Goal: Register for event/course

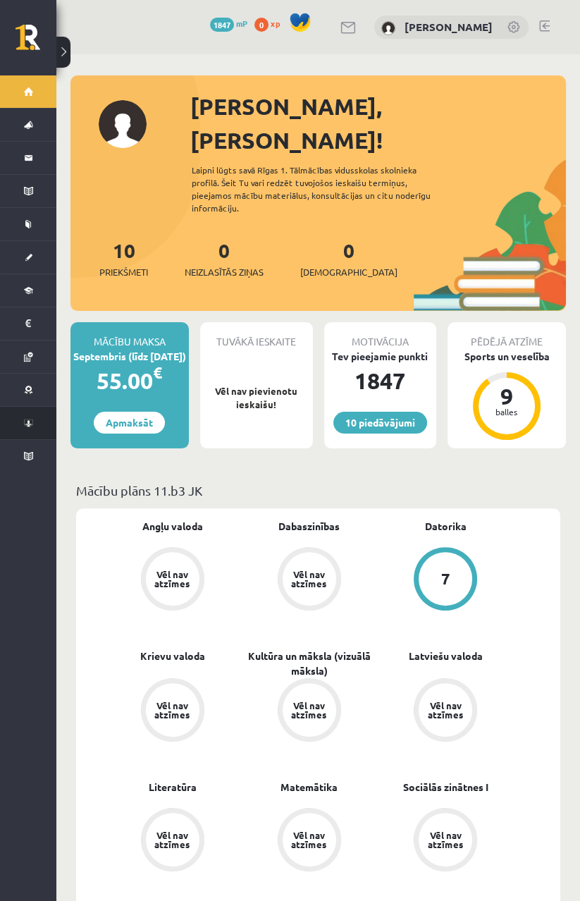
click at [14, 423] on li "Konferences" at bounding box center [28, 423] width 56 height 34
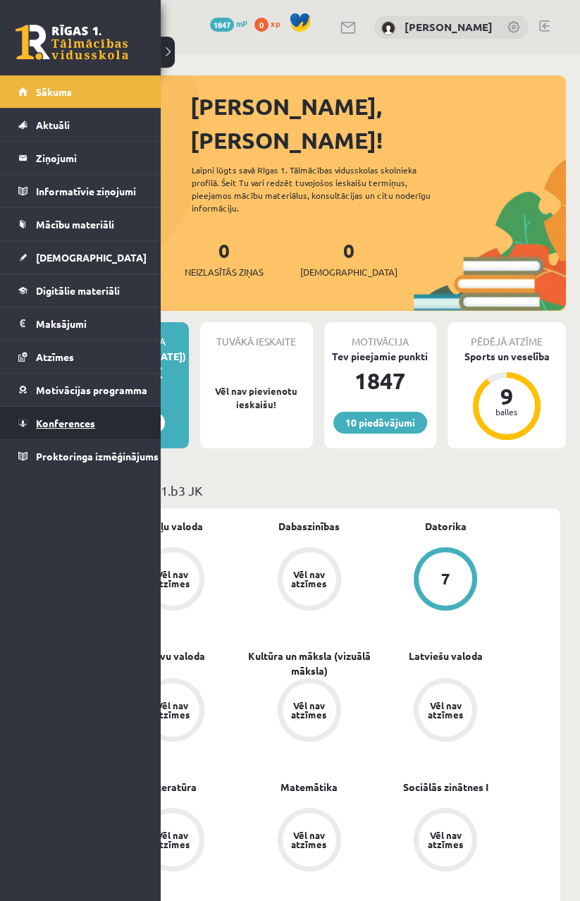
click at [58, 423] on span "Konferences" at bounding box center [65, 423] width 59 height 13
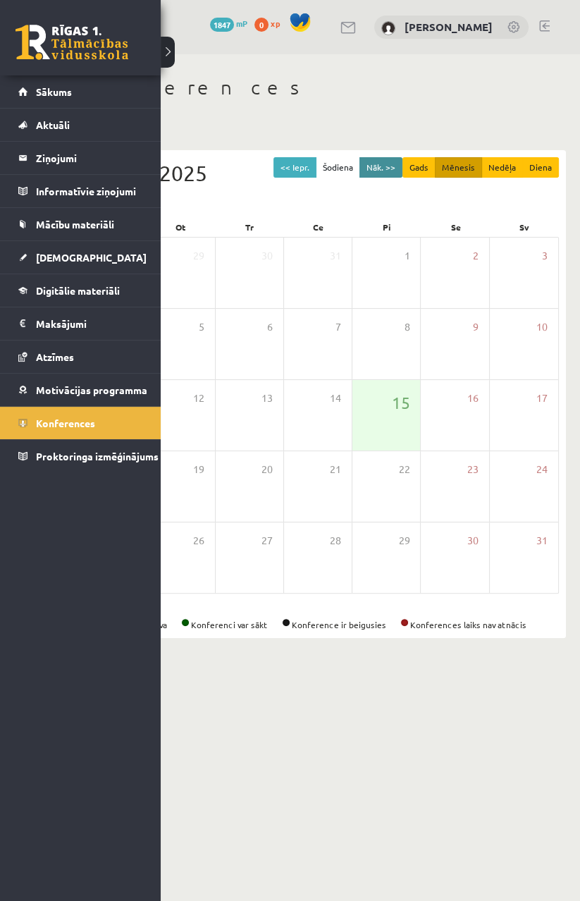
click at [384, 169] on button "Nāk. >>" at bounding box center [381, 167] width 43 height 20
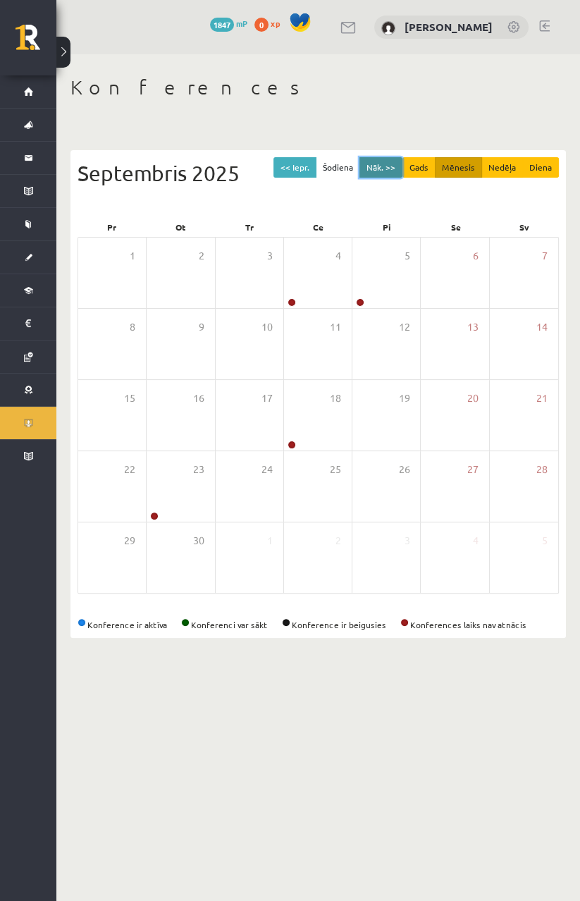
click at [386, 161] on button "Nāk. >>" at bounding box center [381, 167] width 43 height 20
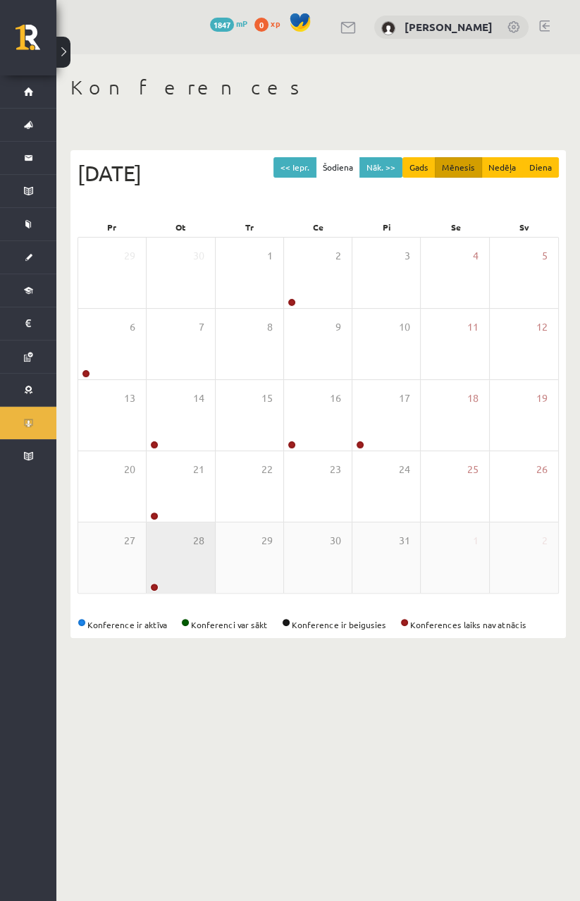
click at [163, 523] on div "28" at bounding box center [181, 558] width 68 height 71
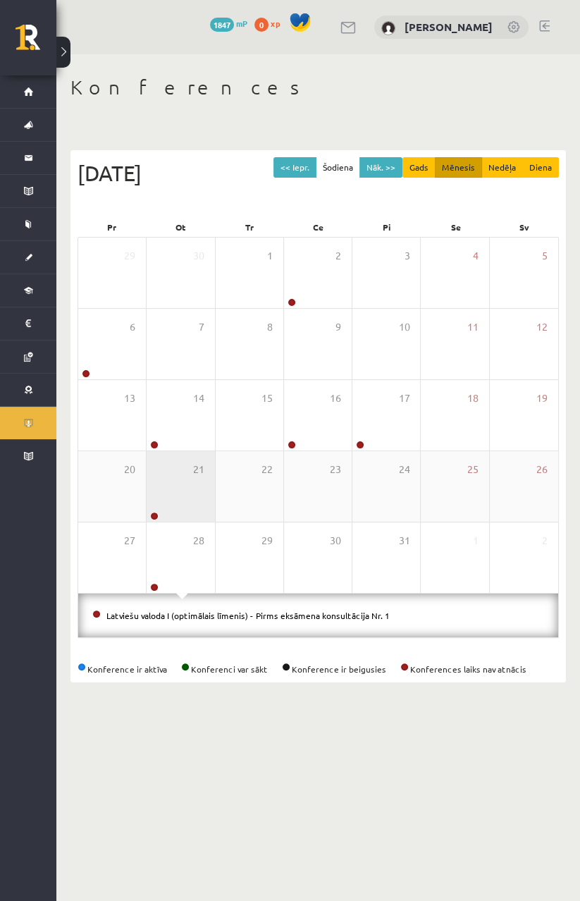
click at [164, 500] on div "21" at bounding box center [181, 486] width 68 height 71
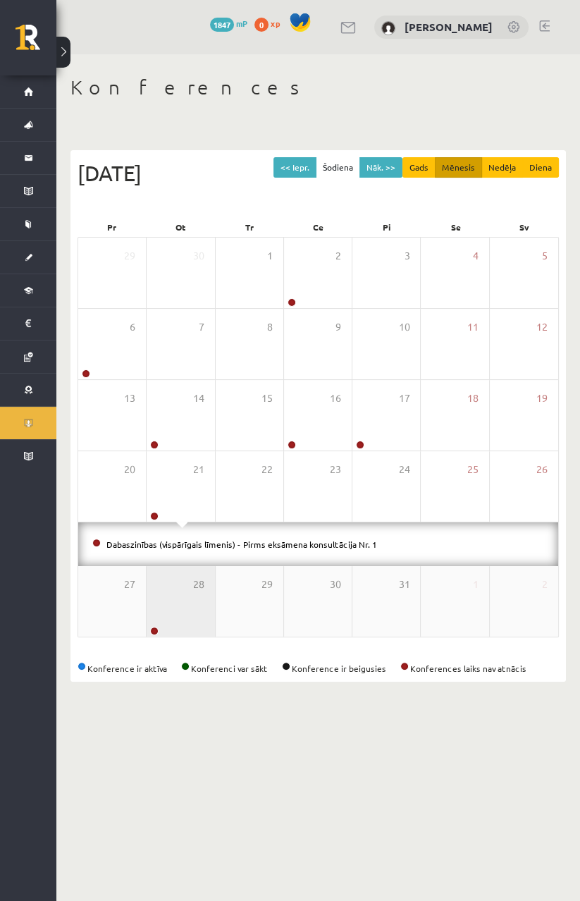
click at [179, 588] on div "28" at bounding box center [181, 601] width 68 height 71
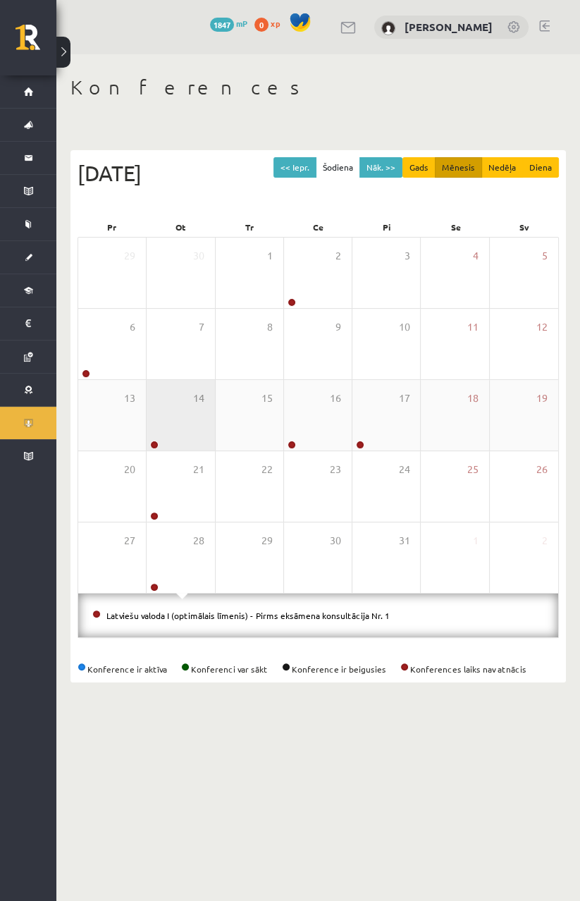
click at [167, 418] on div "14" at bounding box center [181, 415] width 68 height 71
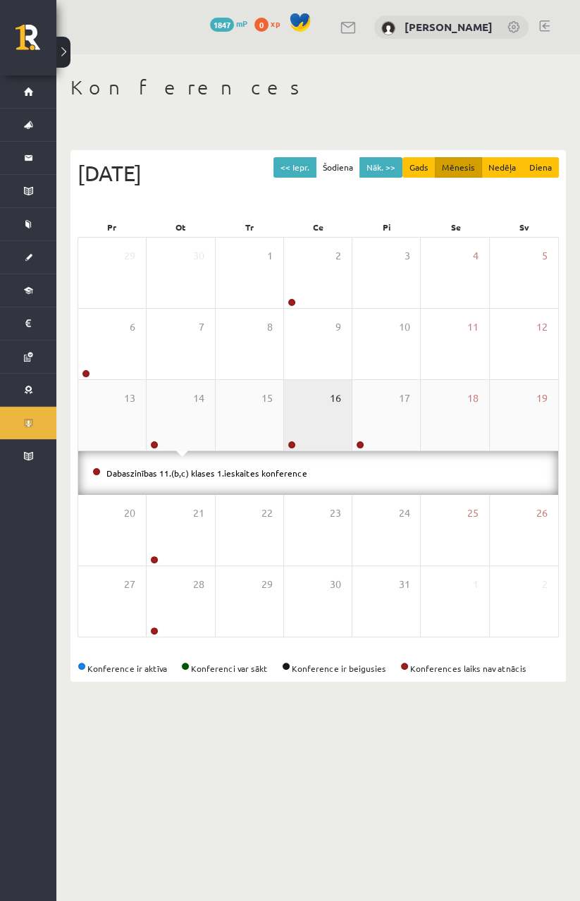
click at [339, 402] on span "16" at bounding box center [335, 399] width 11 height 16
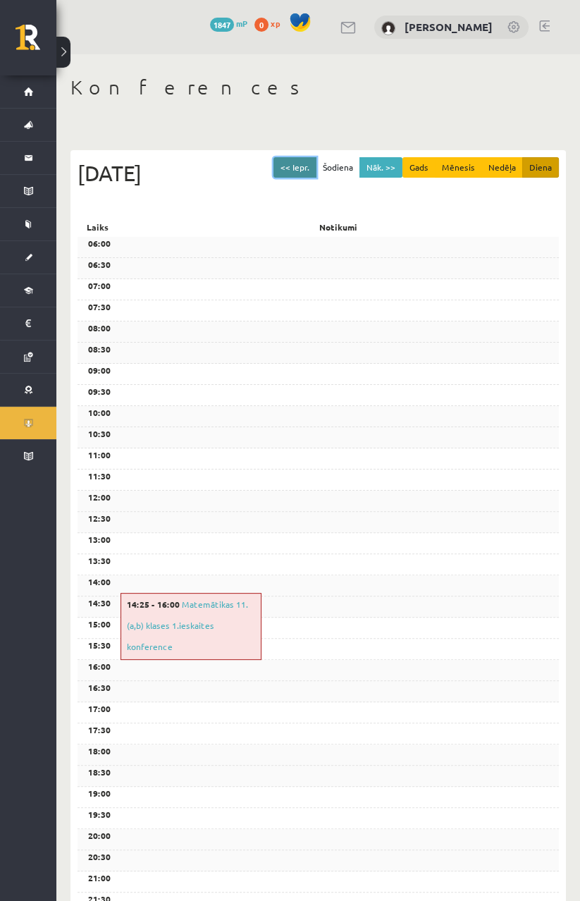
click at [306, 162] on button "<< Iepr." at bounding box center [295, 167] width 43 height 20
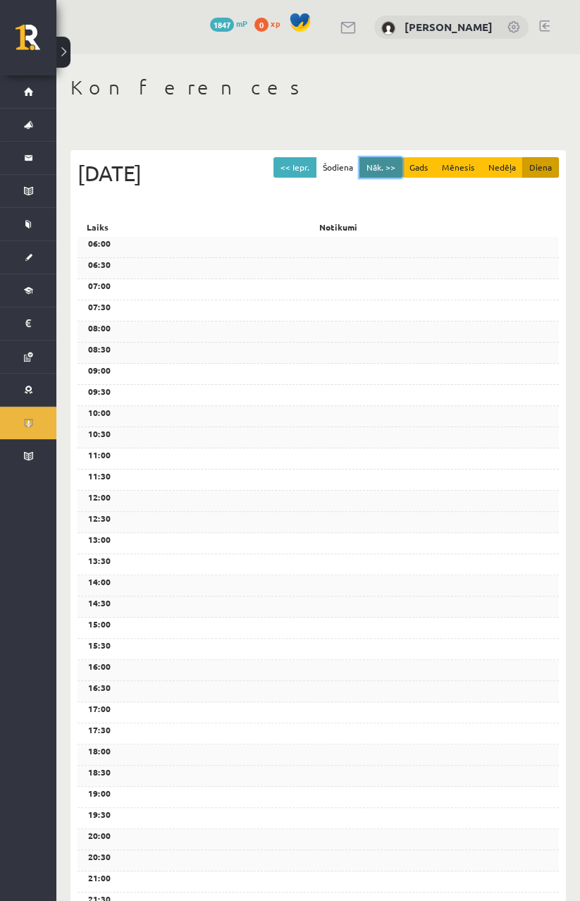
click at [382, 159] on button "Nāk. >>" at bounding box center [381, 167] width 43 height 20
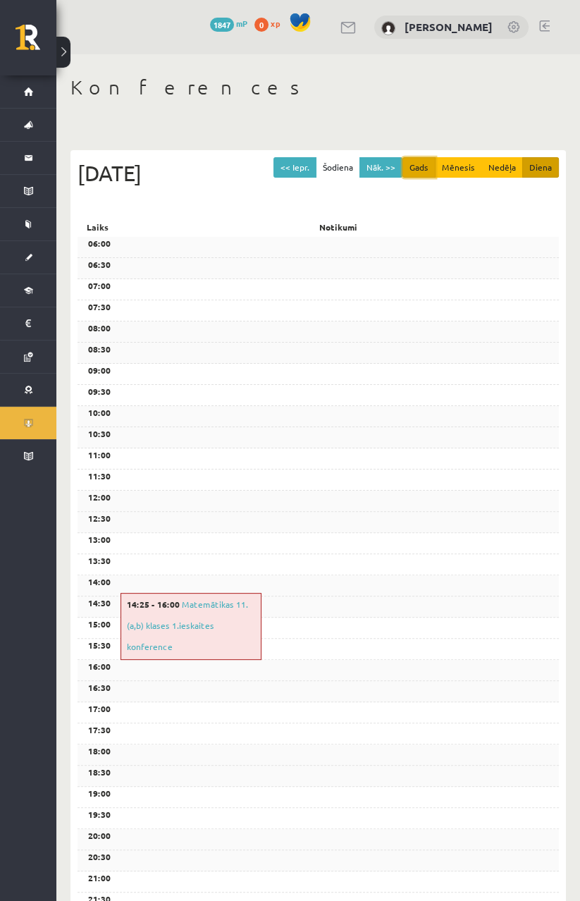
click at [433, 170] on button "Gads" at bounding box center [419, 167] width 33 height 20
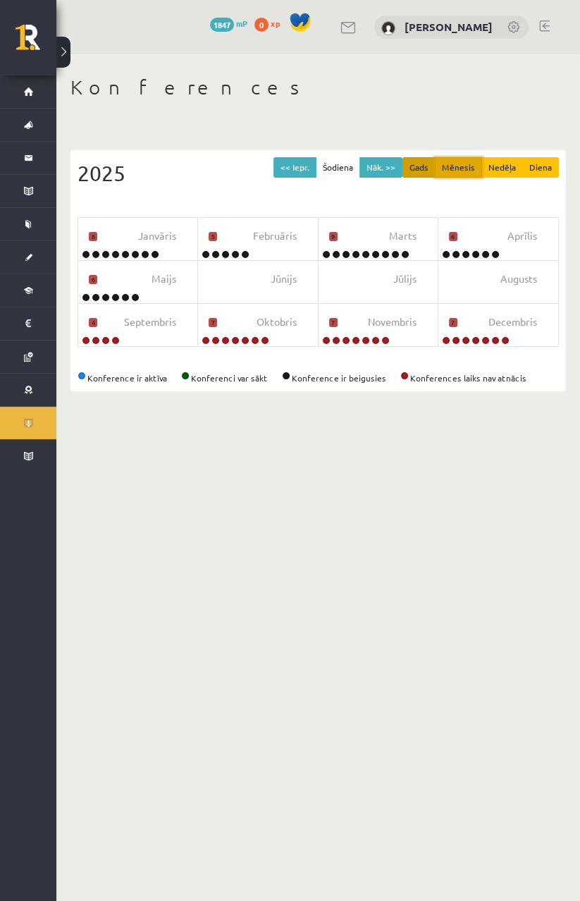
click at [457, 169] on button "Mēnesis" at bounding box center [458, 167] width 47 height 20
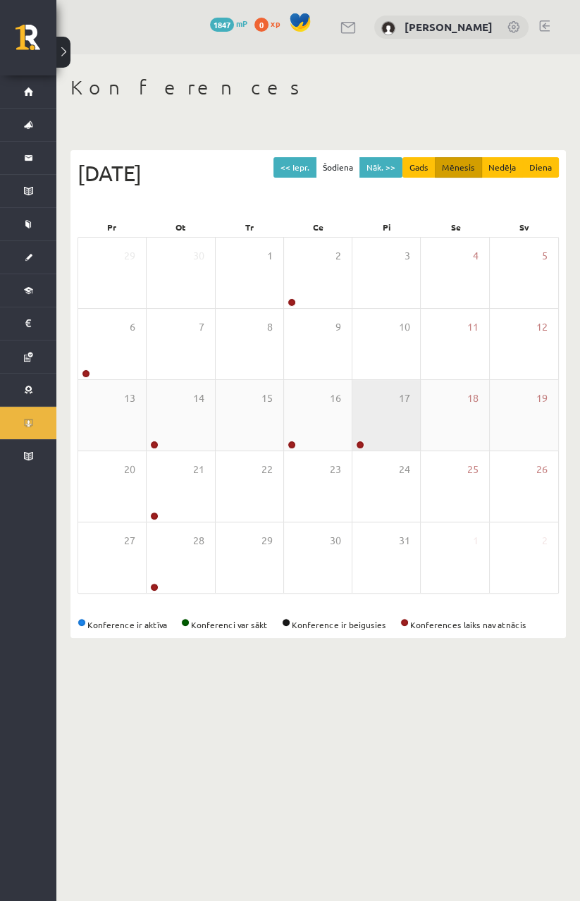
click at [370, 397] on div "17" at bounding box center [387, 415] width 68 height 71
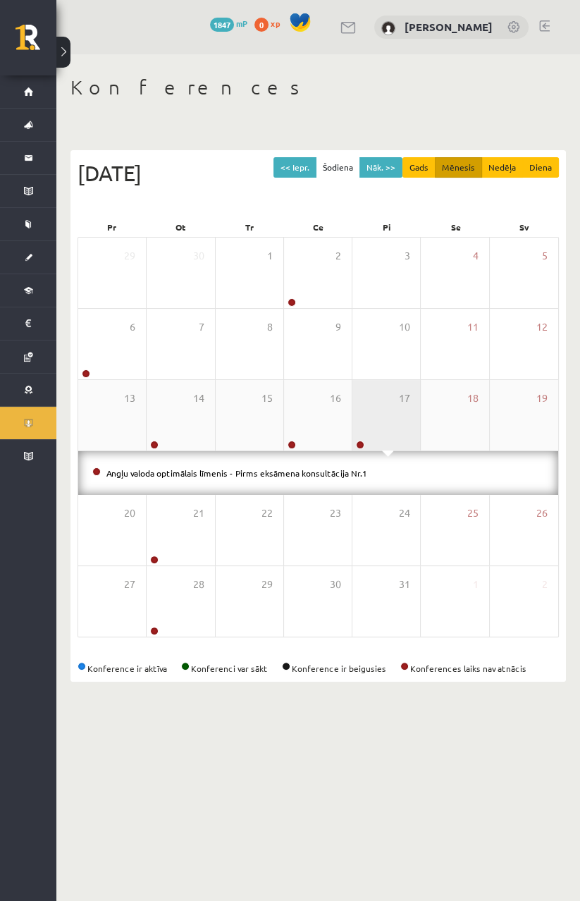
click at [383, 384] on div "17" at bounding box center [387, 415] width 68 height 71
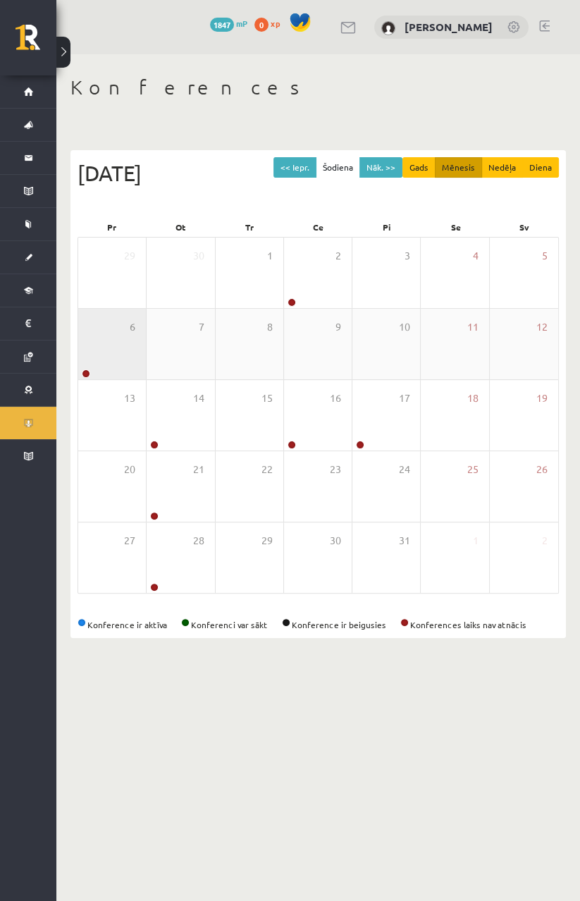
click at [114, 360] on div "6" at bounding box center [112, 344] width 68 height 71
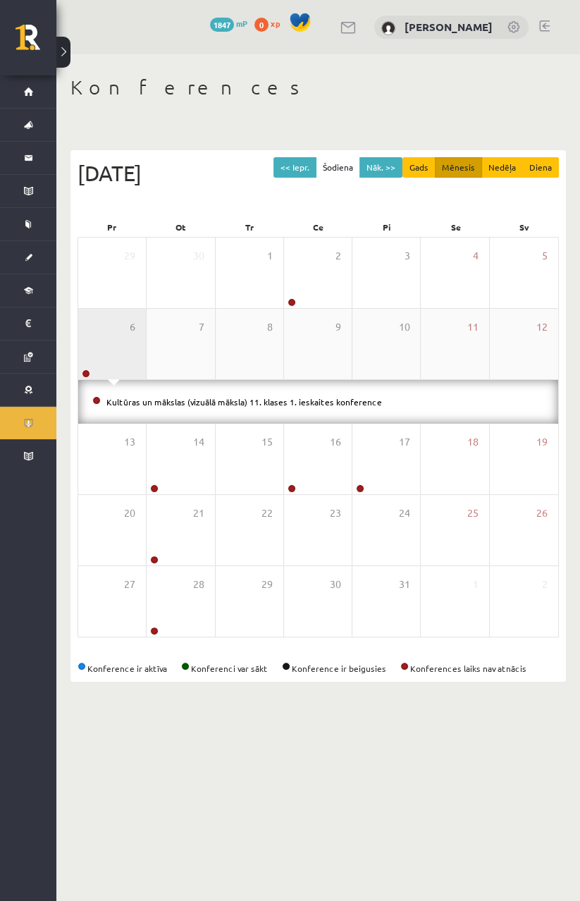
click at [105, 343] on div "6" at bounding box center [112, 344] width 68 height 71
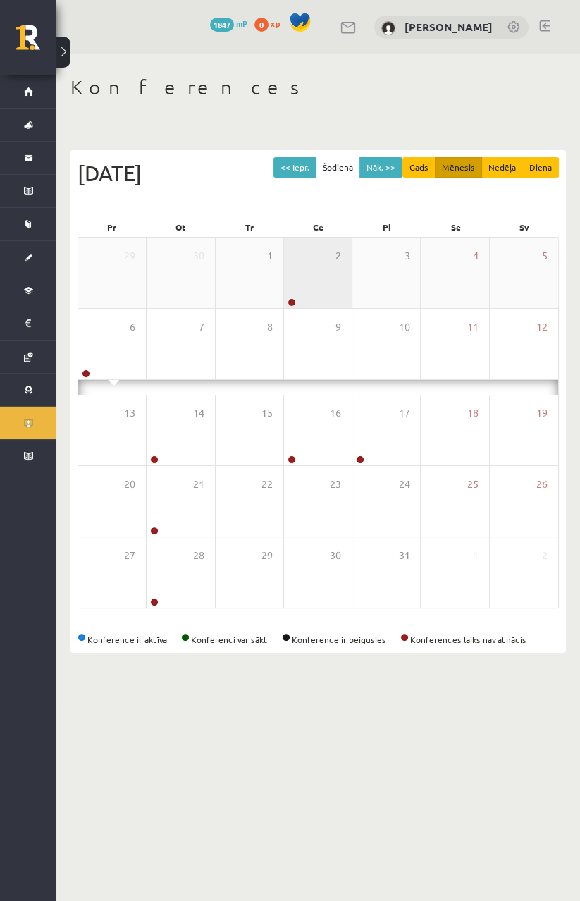
click at [317, 269] on div "2" at bounding box center [318, 273] width 68 height 71
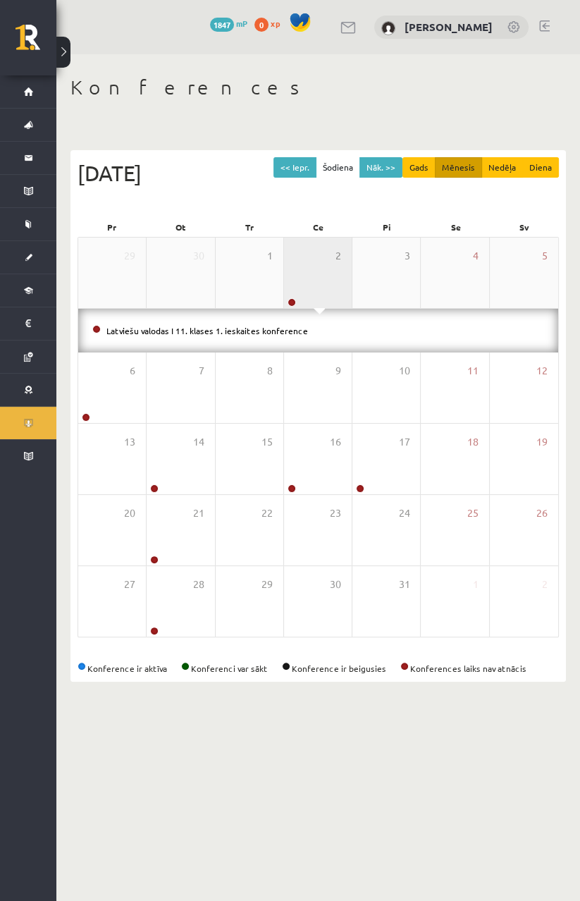
click at [324, 279] on div "2" at bounding box center [318, 273] width 68 height 71
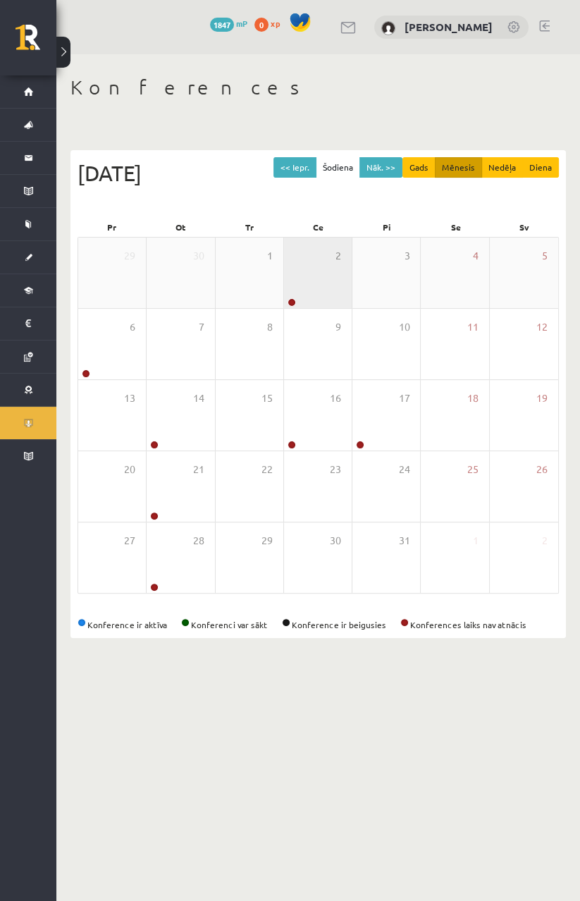
click at [307, 251] on div "2" at bounding box center [318, 273] width 68 height 71
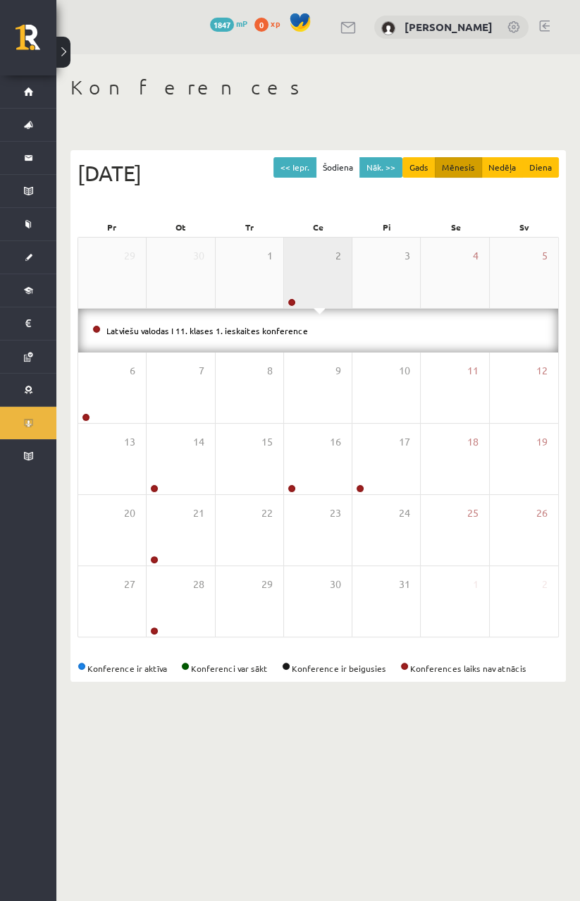
click at [325, 257] on div "2" at bounding box center [318, 273] width 68 height 71
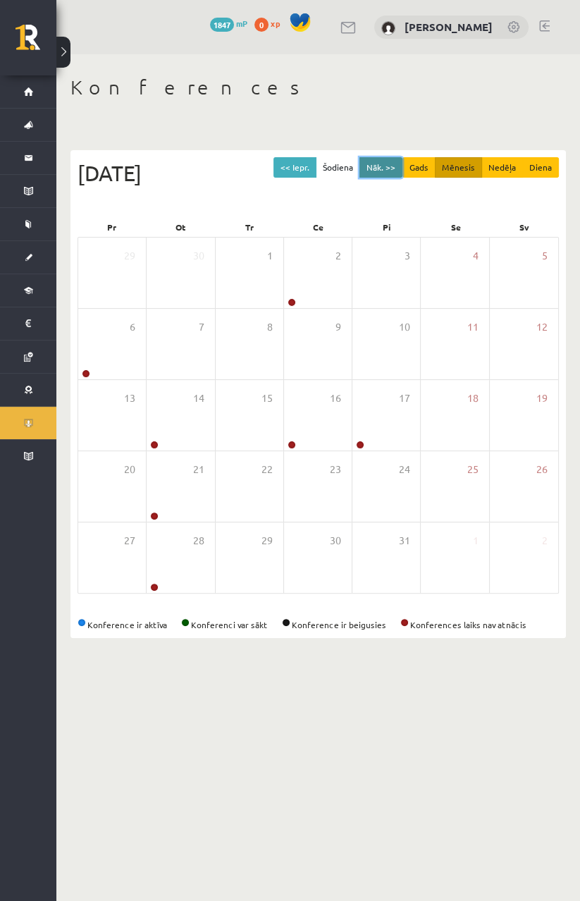
click at [386, 165] on button "Nāk. >>" at bounding box center [381, 167] width 43 height 20
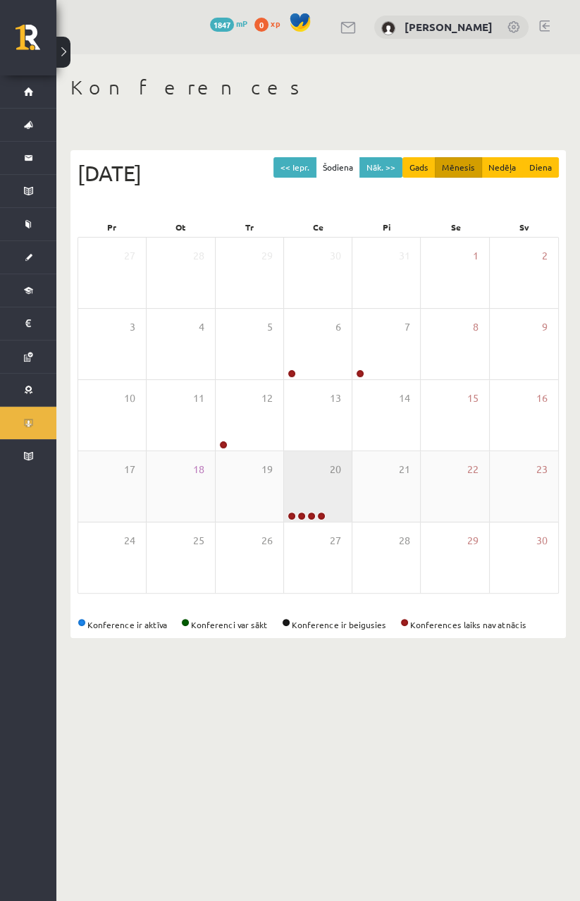
click at [319, 484] on div "20" at bounding box center [318, 486] width 68 height 71
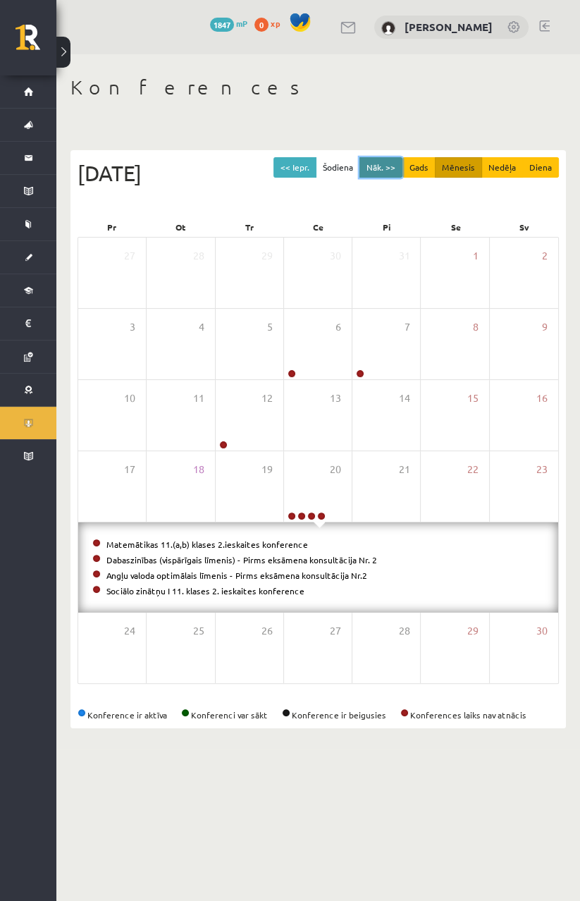
click at [382, 175] on button "Nāk. >>" at bounding box center [381, 167] width 43 height 20
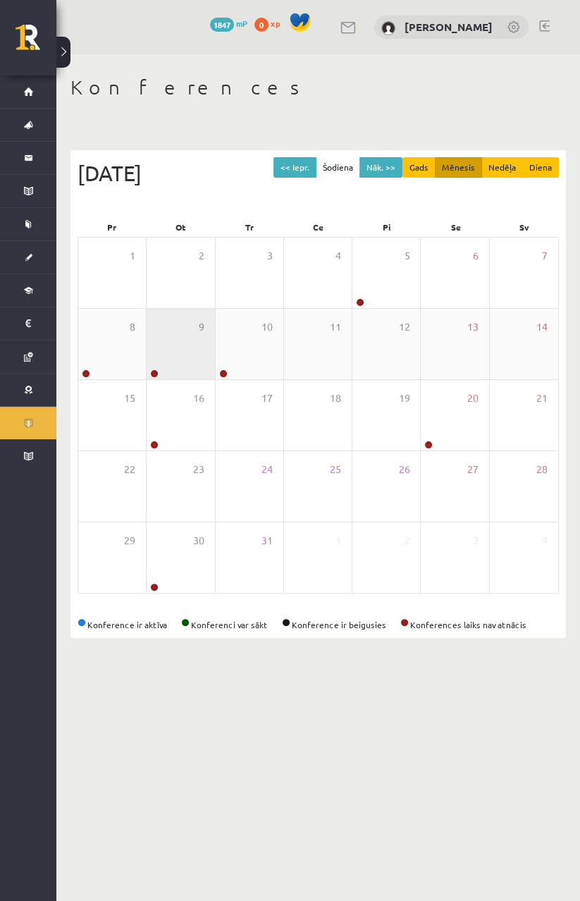
click at [176, 330] on div "9" at bounding box center [181, 344] width 68 height 71
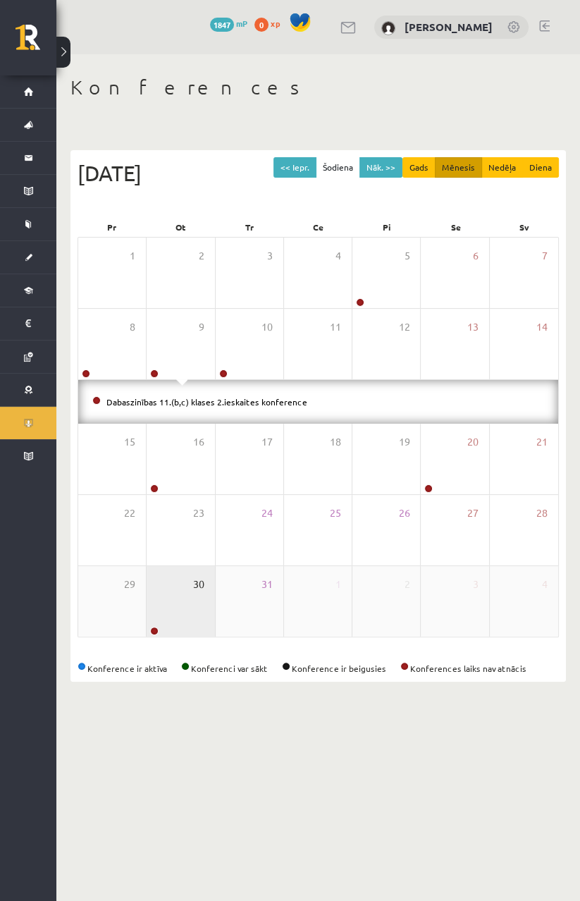
click at [193, 590] on span "30" at bounding box center [198, 585] width 11 height 16
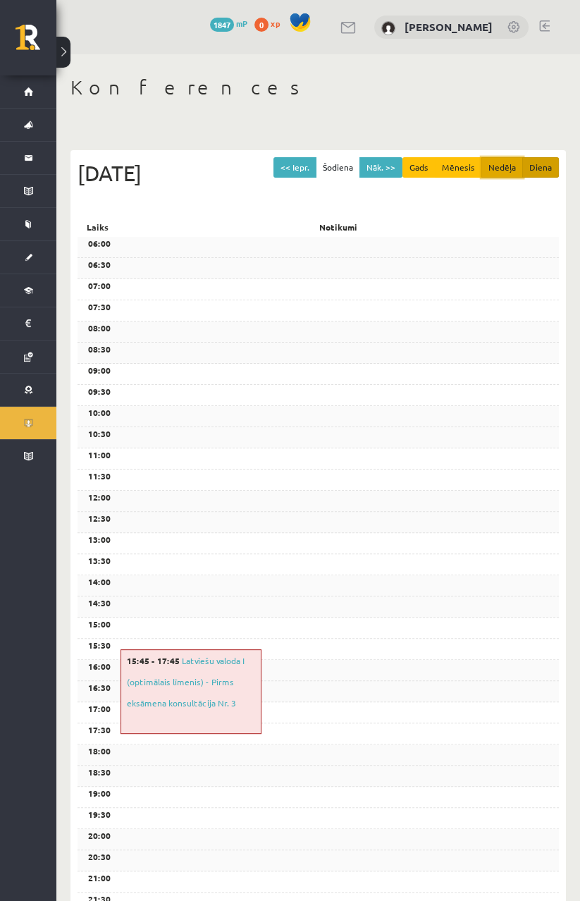
click at [517, 161] on button "Nedēļa" at bounding box center [503, 167] width 42 height 20
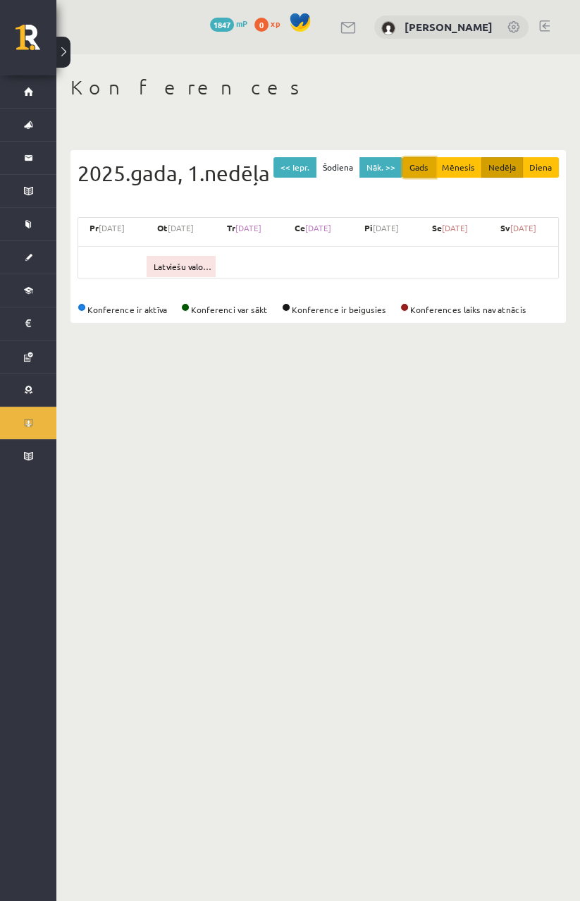
click at [432, 166] on button "Gads" at bounding box center [419, 167] width 33 height 20
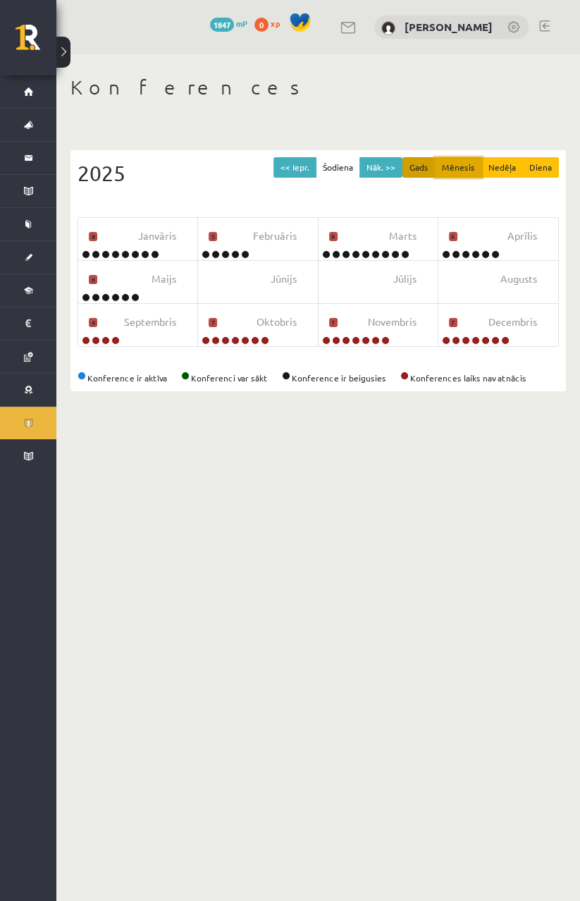
click at [458, 165] on button "Mēnesis" at bounding box center [458, 167] width 47 height 20
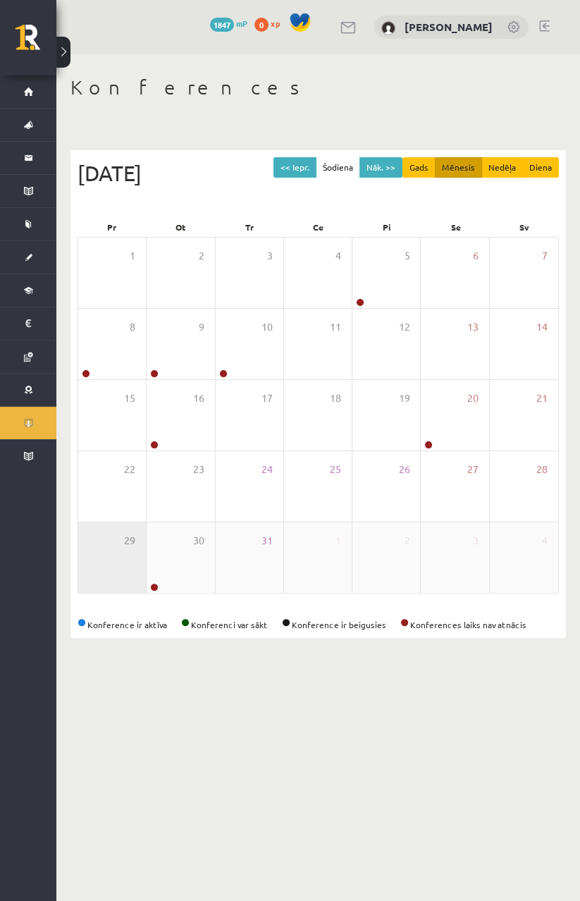
click at [142, 584] on div "29" at bounding box center [112, 558] width 68 height 71
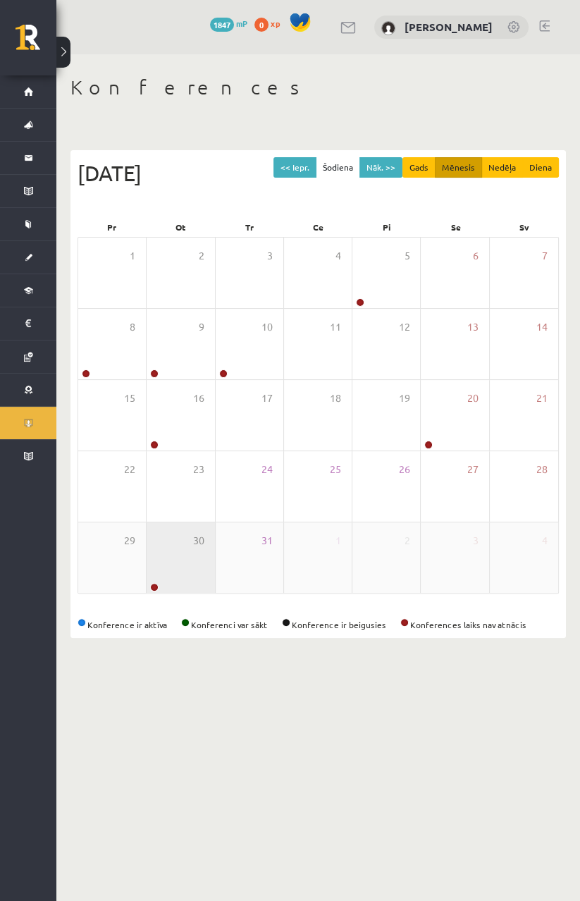
click at [177, 558] on div "30" at bounding box center [181, 558] width 68 height 71
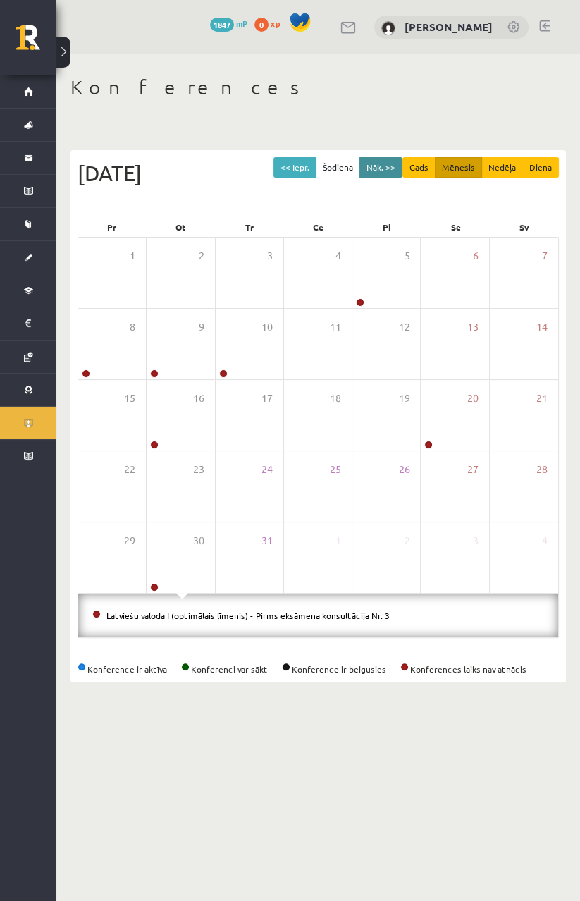
click at [393, 174] on button "Nāk. >>" at bounding box center [381, 167] width 43 height 20
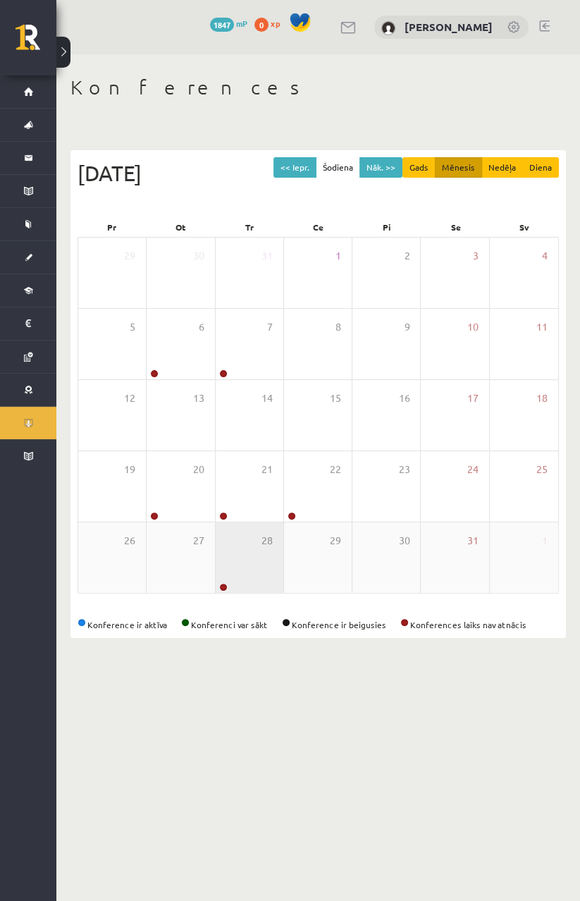
click at [262, 573] on div "28" at bounding box center [250, 558] width 68 height 71
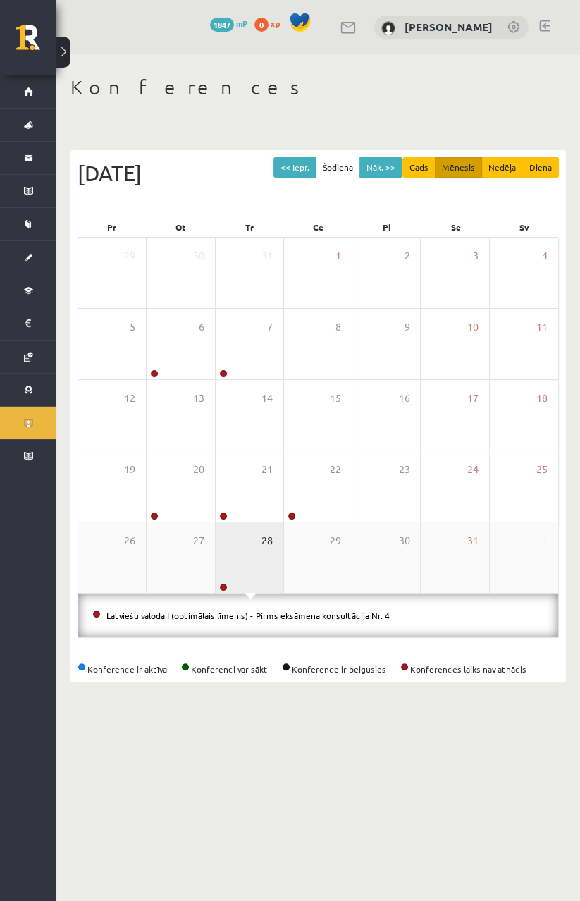
click at [269, 534] on span "28" at bounding box center [267, 541] width 11 height 16
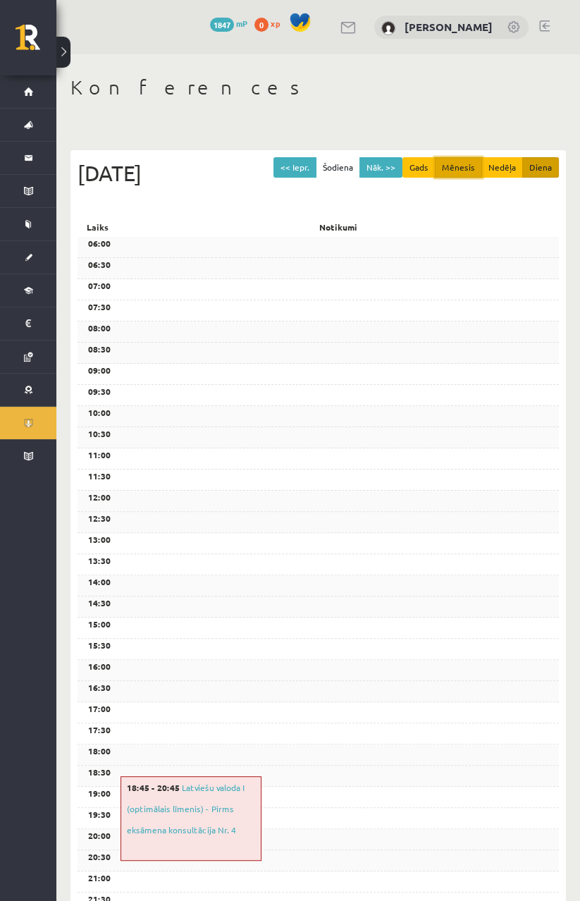
click at [461, 174] on button "Mēnesis" at bounding box center [458, 167] width 47 height 20
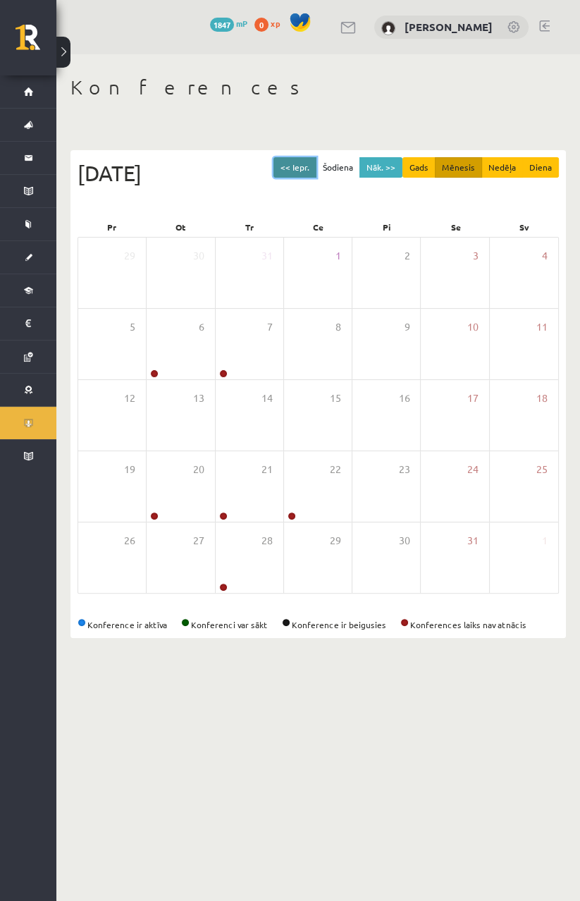
click at [294, 172] on button "<< Iepr." at bounding box center [295, 167] width 43 height 20
click at [305, 173] on button "<< Iepr." at bounding box center [295, 167] width 43 height 20
click at [286, 171] on button "<< Iepr." at bounding box center [295, 167] width 43 height 20
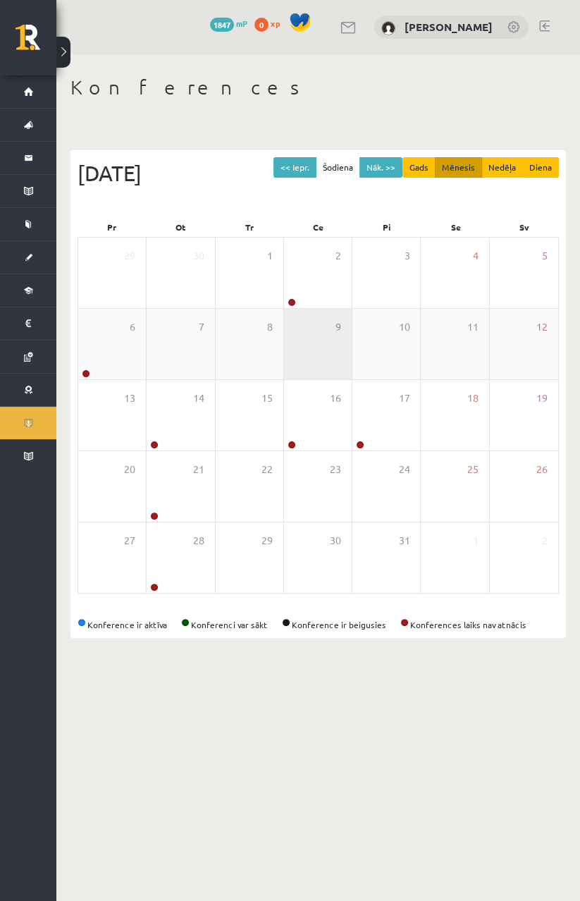
click at [293, 312] on div "9" at bounding box center [318, 344] width 68 height 71
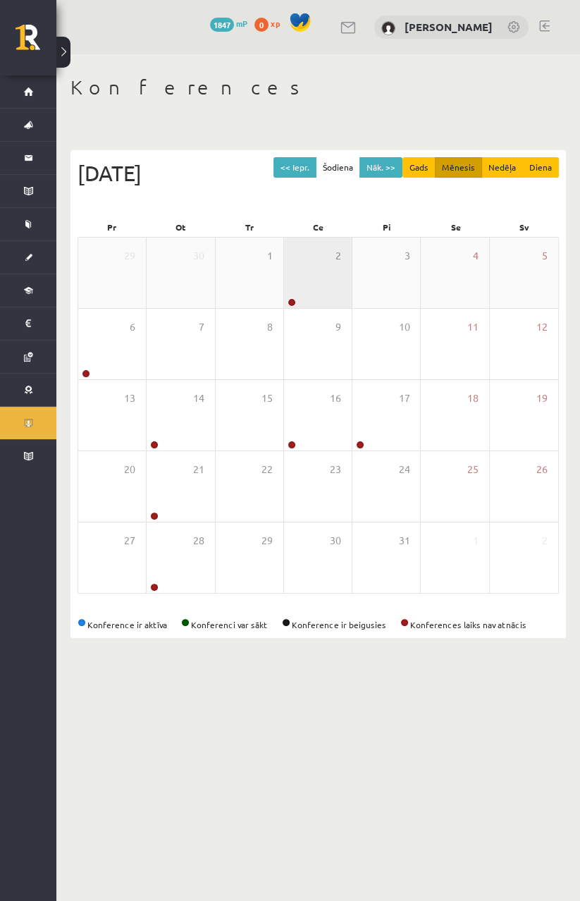
click at [324, 279] on div "2" at bounding box center [318, 273] width 68 height 71
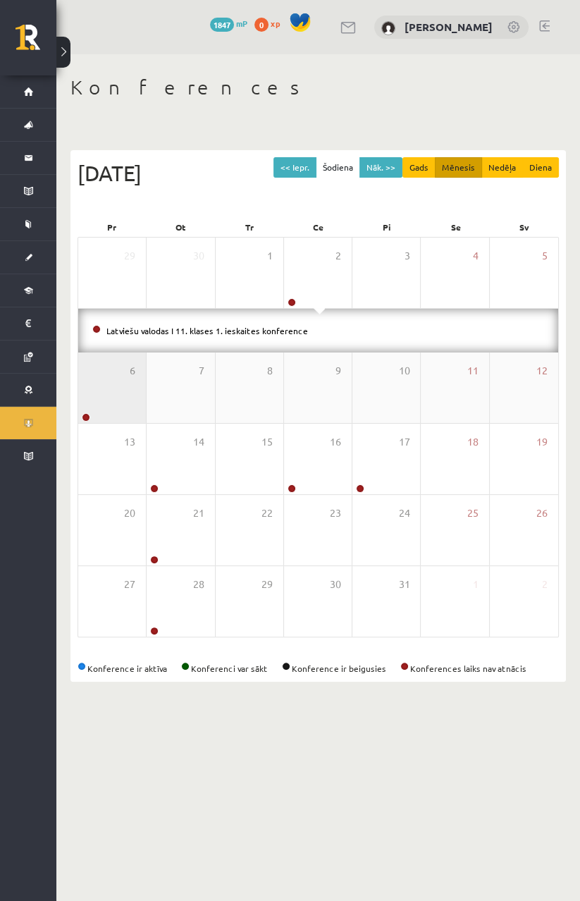
click at [114, 388] on div "6" at bounding box center [112, 388] width 68 height 71
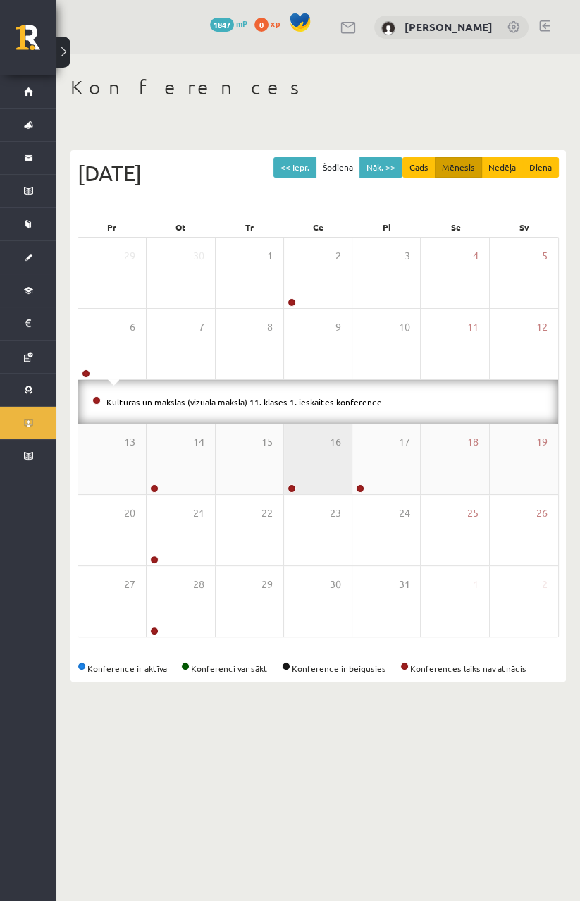
click at [311, 468] on div "16" at bounding box center [318, 459] width 68 height 71
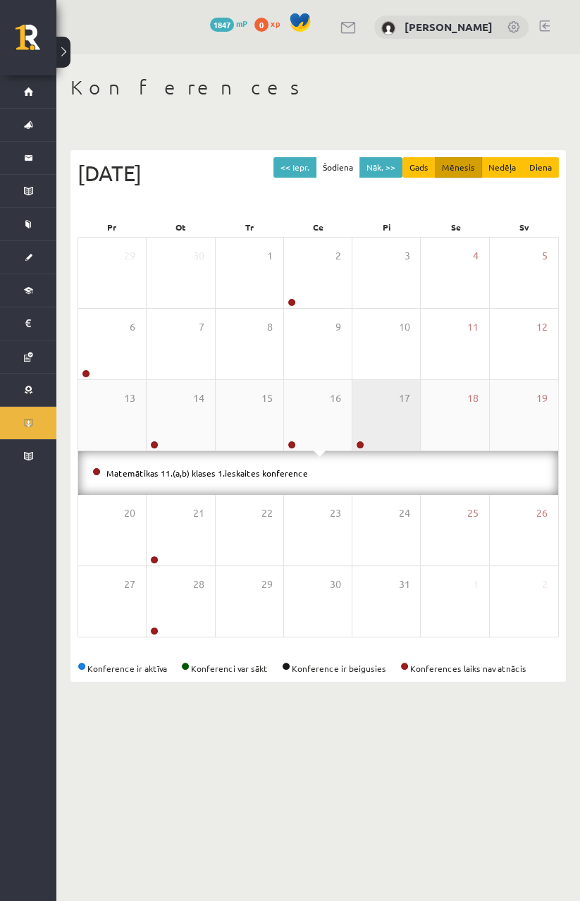
click at [382, 420] on div "17" at bounding box center [387, 415] width 68 height 71
click at [400, 427] on div "17" at bounding box center [387, 415] width 68 height 71
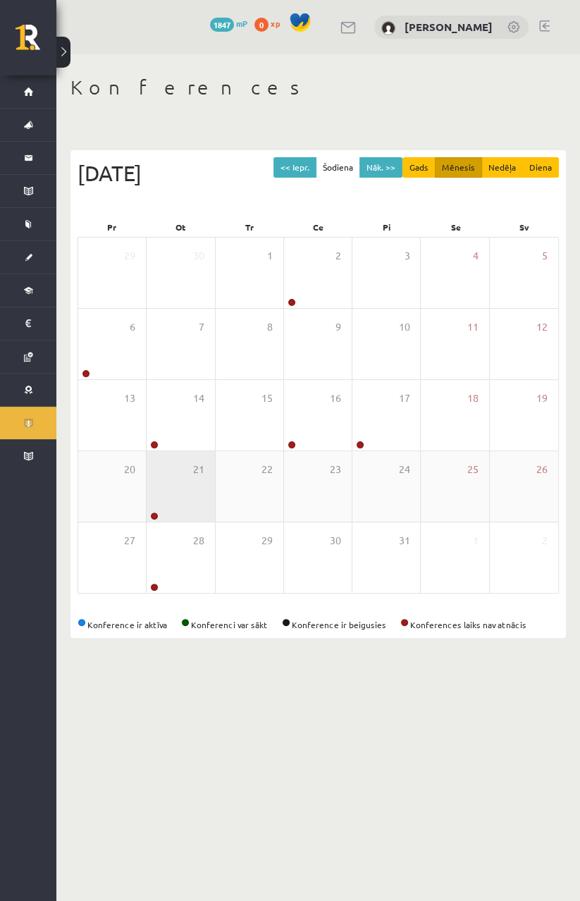
click at [207, 495] on div "21" at bounding box center [181, 486] width 68 height 71
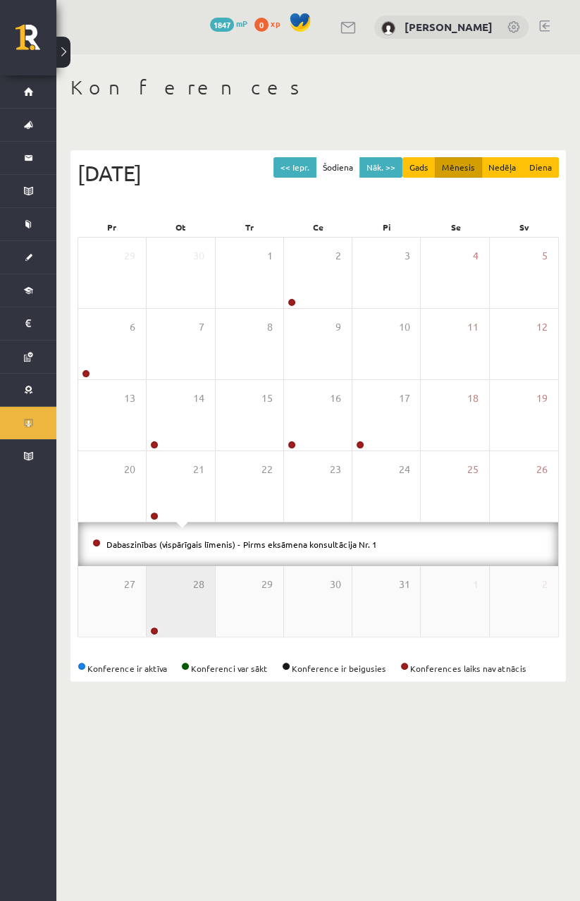
click at [181, 591] on div "28" at bounding box center [181, 601] width 68 height 71
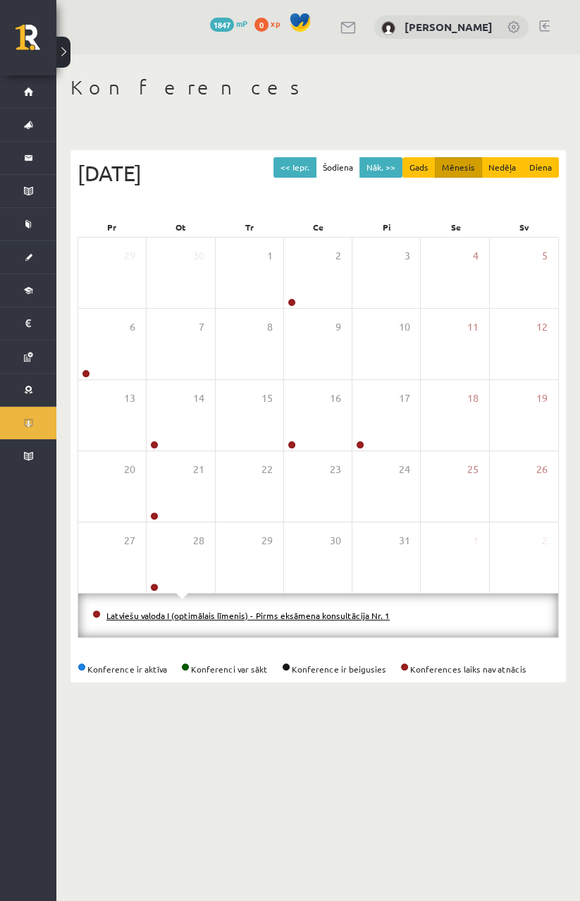
click at [319, 615] on link "Latviešu valoda I (optimālais līmenis) - Pirms eksāmena konsultācija Nr. 1" at bounding box center [247, 615] width 283 height 11
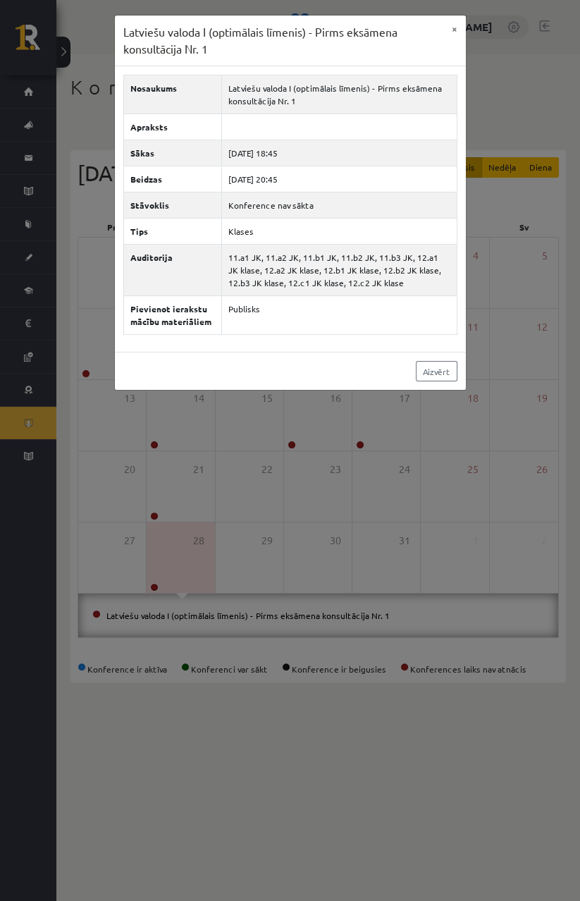
click at [482, 789] on div "Latviešu valoda I (optimālais līmenis) - Pirms eksāmena konsultācija Nr. 1 × No…" at bounding box center [290, 450] width 580 height 901
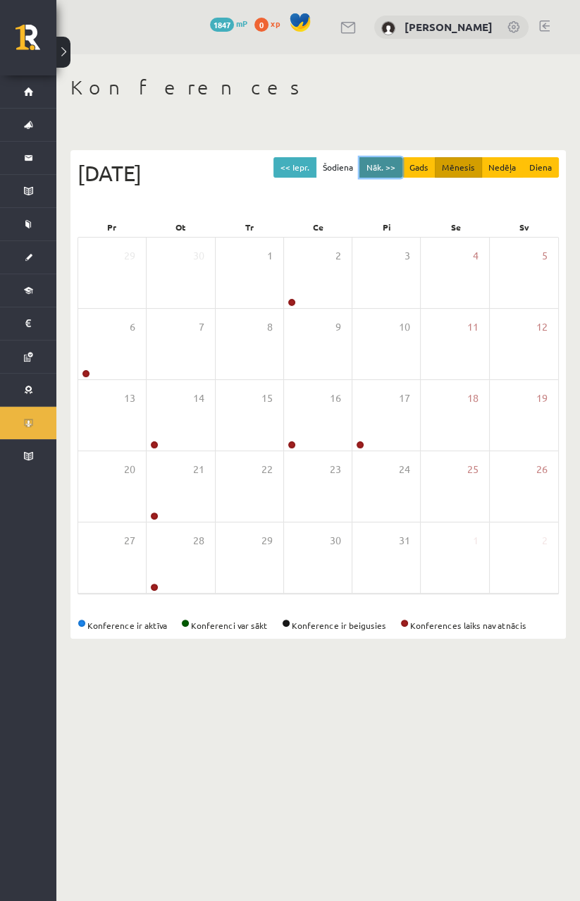
click at [392, 173] on button "Nāk. >>" at bounding box center [381, 167] width 43 height 20
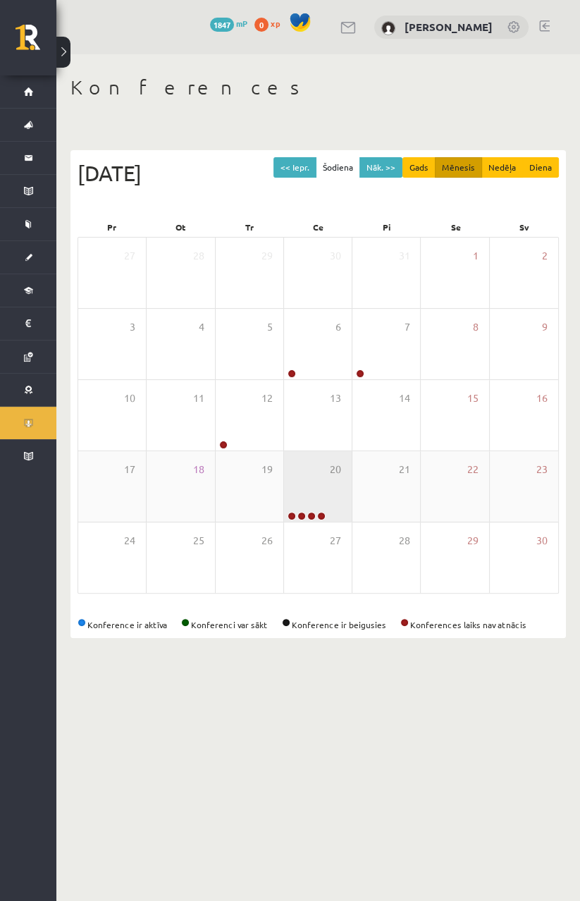
click at [322, 502] on div "20" at bounding box center [318, 486] width 68 height 71
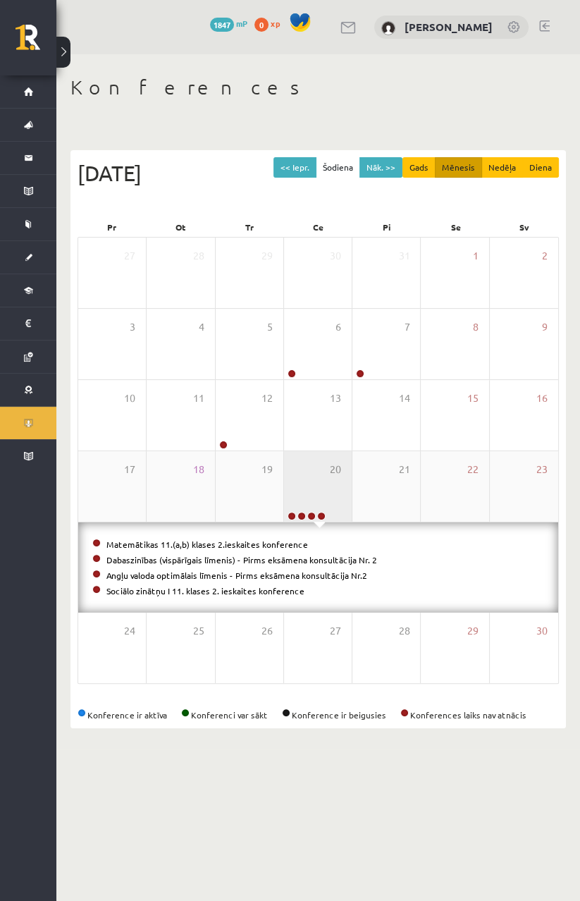
click at [313, 482] on div "20" at bounding box center [318, 486] width 68 height 71
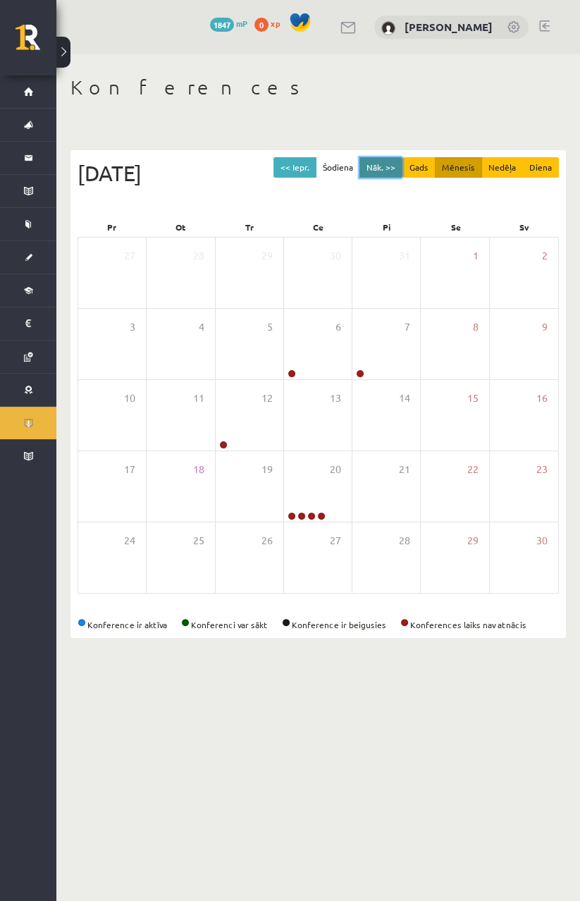
click at [387, 168] on button "Nāk. >>" at bounding box center [381, 167] width 43 height 20
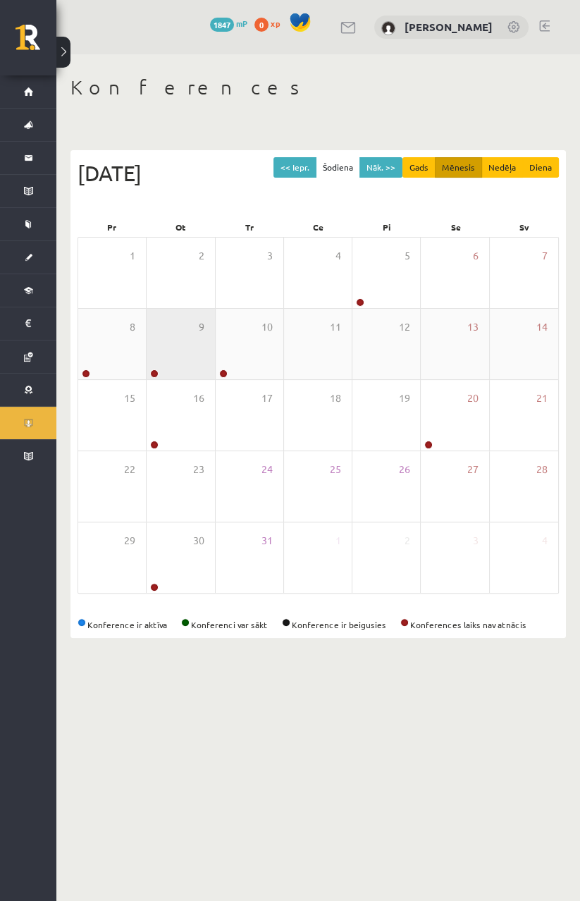
click at [176, 336] on div "9" at bounding box center [181, 344] width 68 height 71
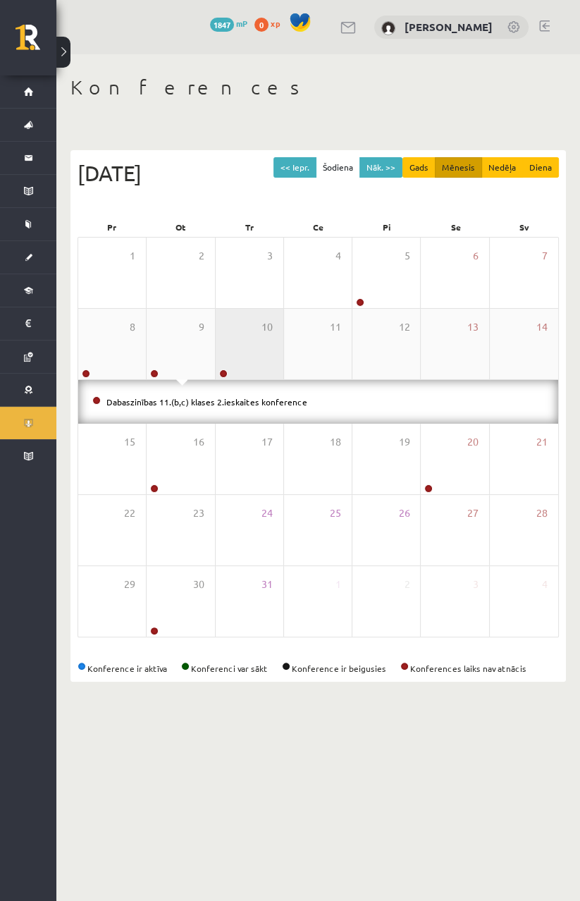
click at [245, 329] on div "10" at bounding box center [250, 344] width 68 height 71
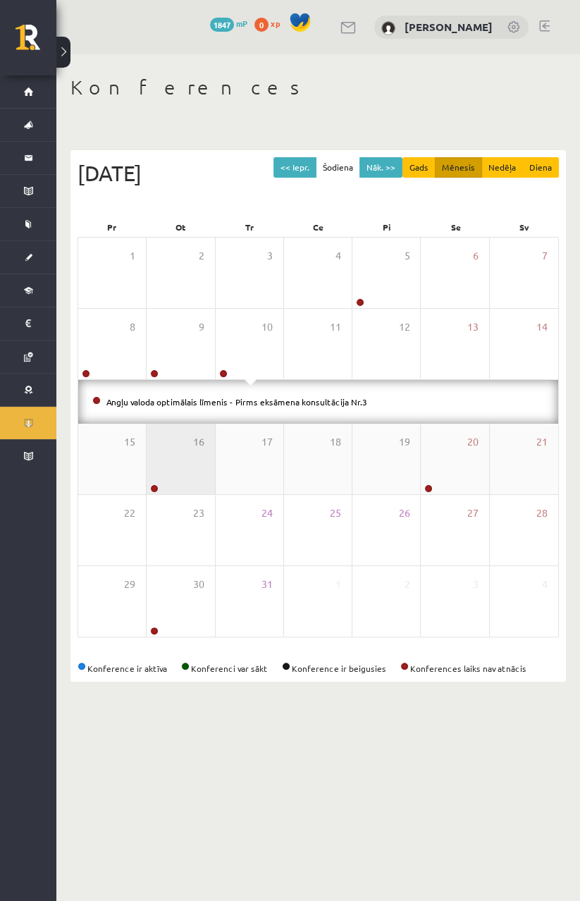
click at [183, 449] on div "16" at bounding box center [181, 459] width 68 height 71
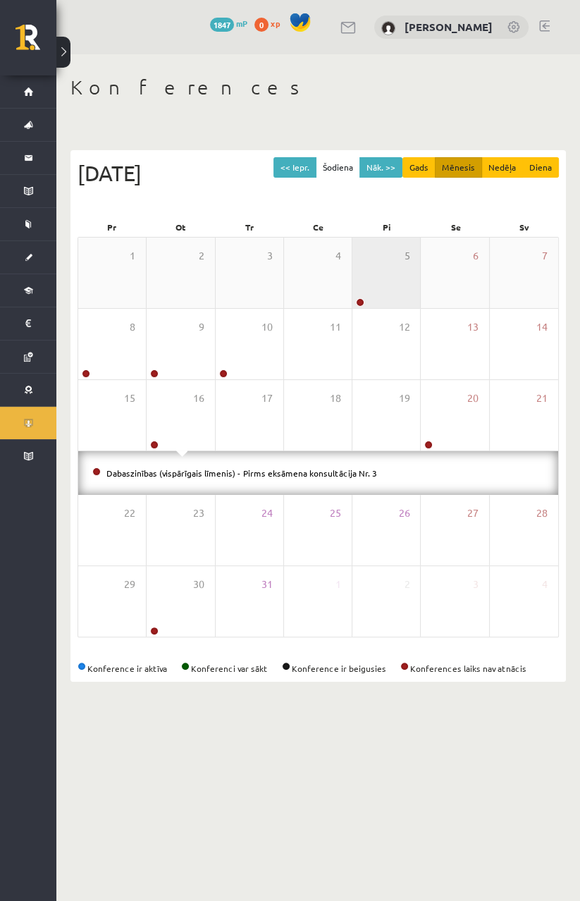
click at [391, 293] on div "5" at bounding box center [387, 273] width 68 height 71
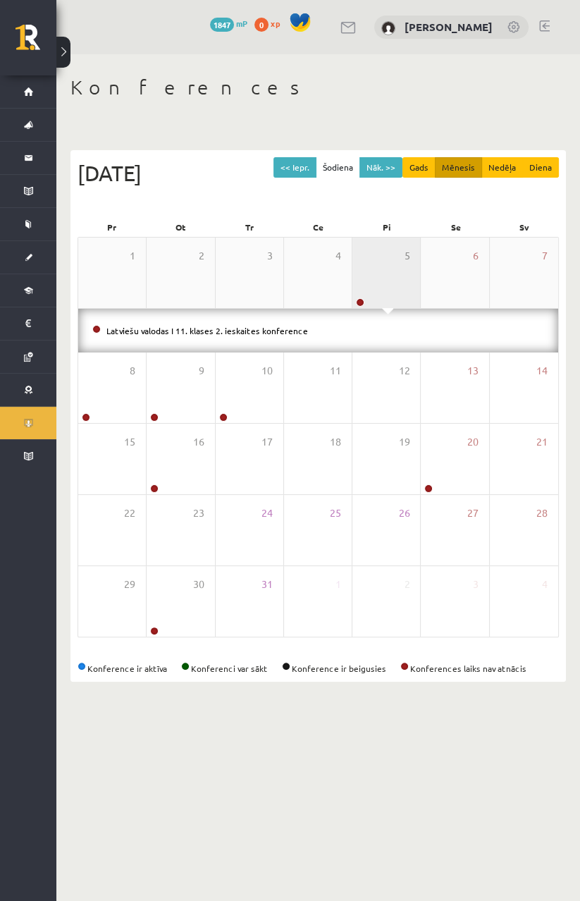
click at [389, 253] on div "5" at bounding box center [387, 273] width 68 height 71
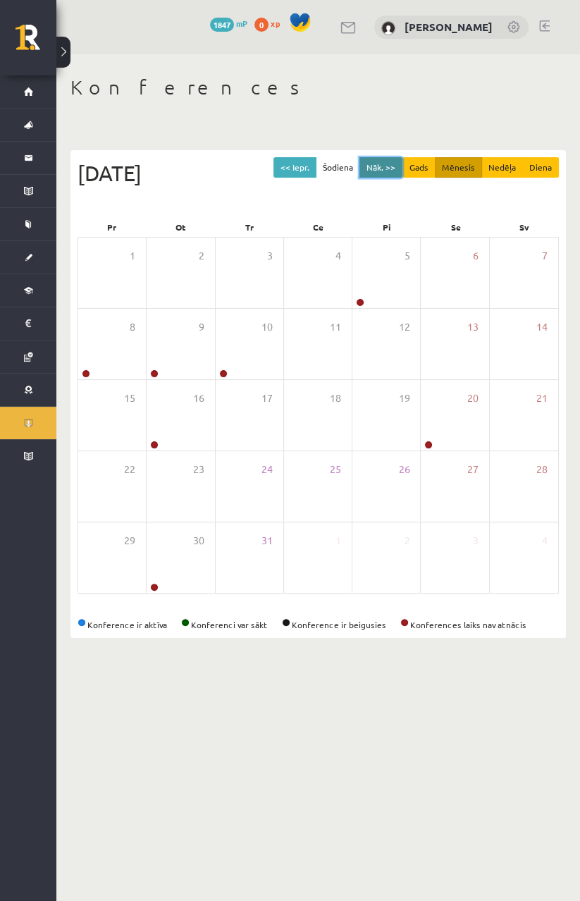
click at [396, 165] on button "Nāk. >>" at bounding box center [381, 167] width 43 height 20
click at [394, 169] on button "Nāk. >>" at bounding box center [381, 167] width 43 height 20
click at [394, 170] on button "Nāk. >>" at bounding box center [381, 167] width 43 height 20
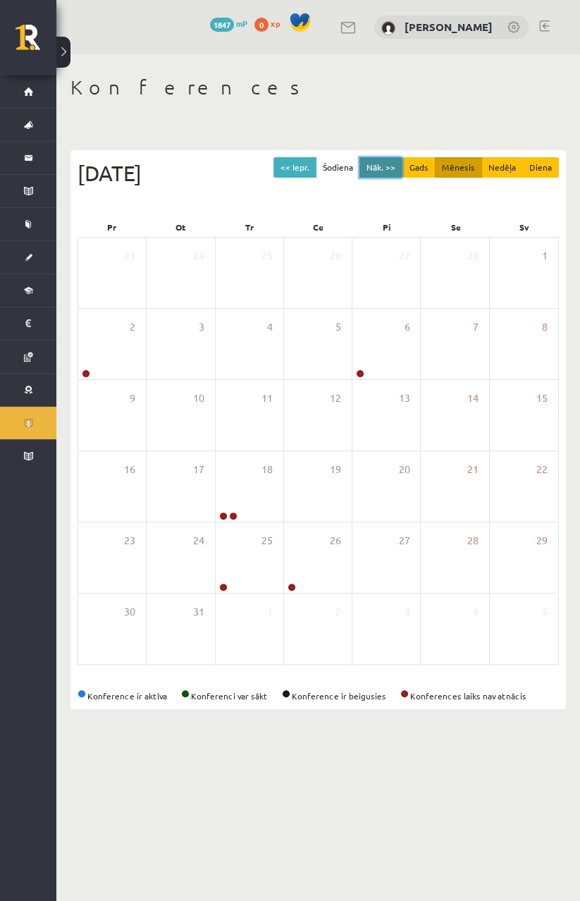
click at [395, 176] on button "Nāk. >>" at bounding box center [381, 167] width 43 height 20
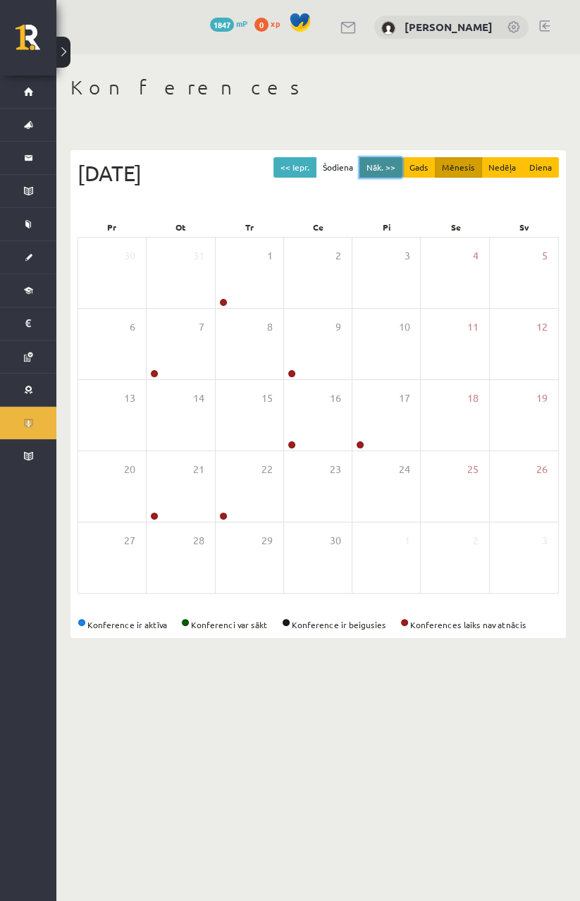
click at [395, 176] on button "Nāk. >>" at bounding box center [381, 167] width 43 height 20
click at [309, 159] on button "<< Iepr." at bounding box center [295, 167] width 43 height 20
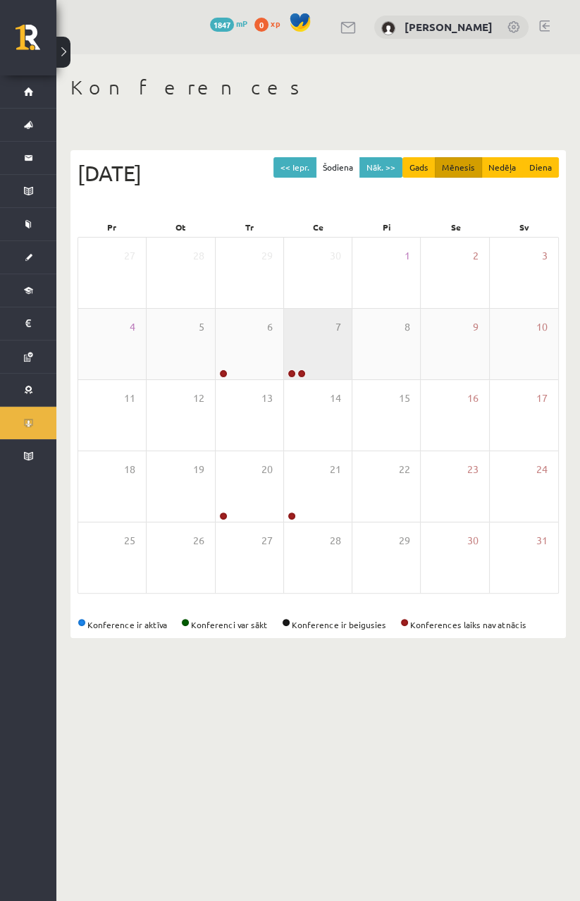
click at [336, 357] on div "7" at bounding box center [318, 344] width 68 height 71
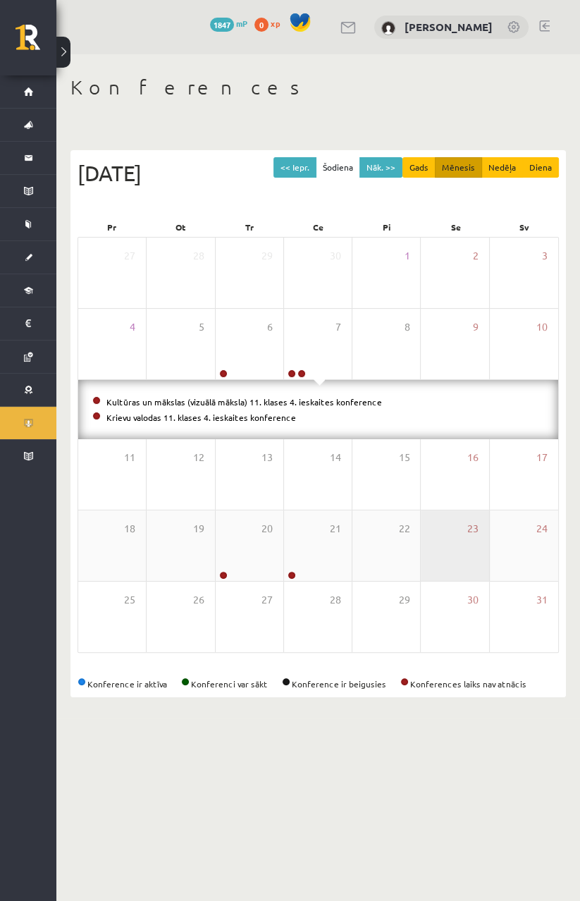
click at [425, 551] on div "23" at bounding box center [455, 546] width 68 height 71
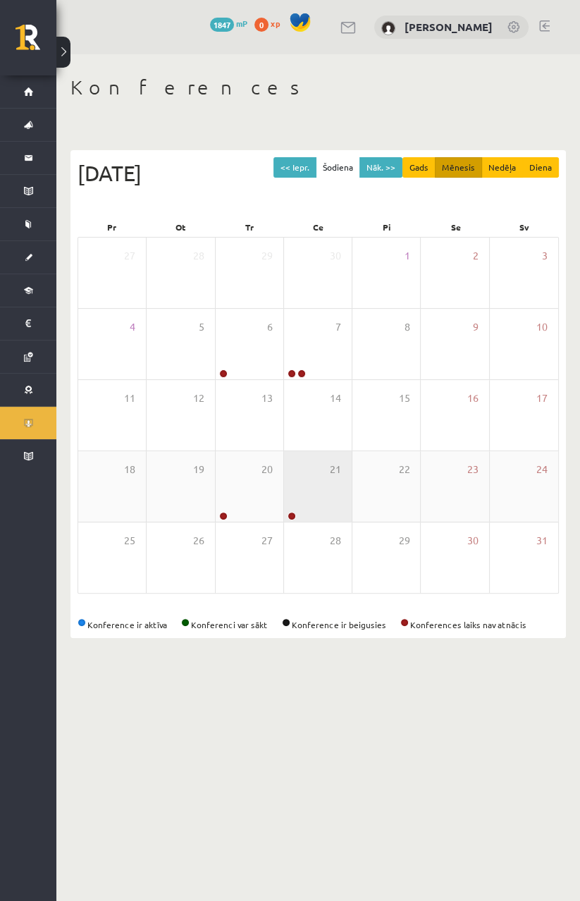
click at [336, 489] on div "21" at bounding box center [318, 486] width 68 height 71
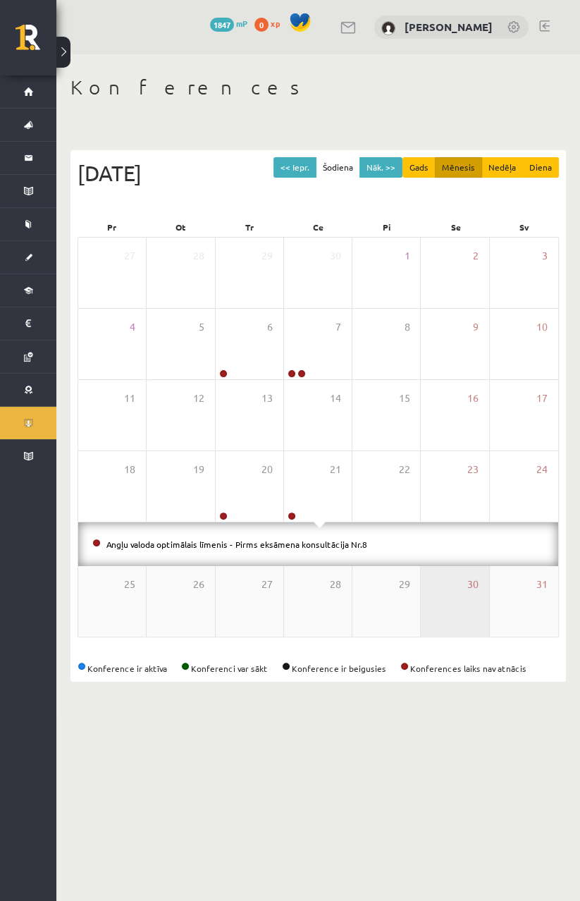
click at [441, 604] on div "30" at bounding box center [455, 601] width 68 height 71
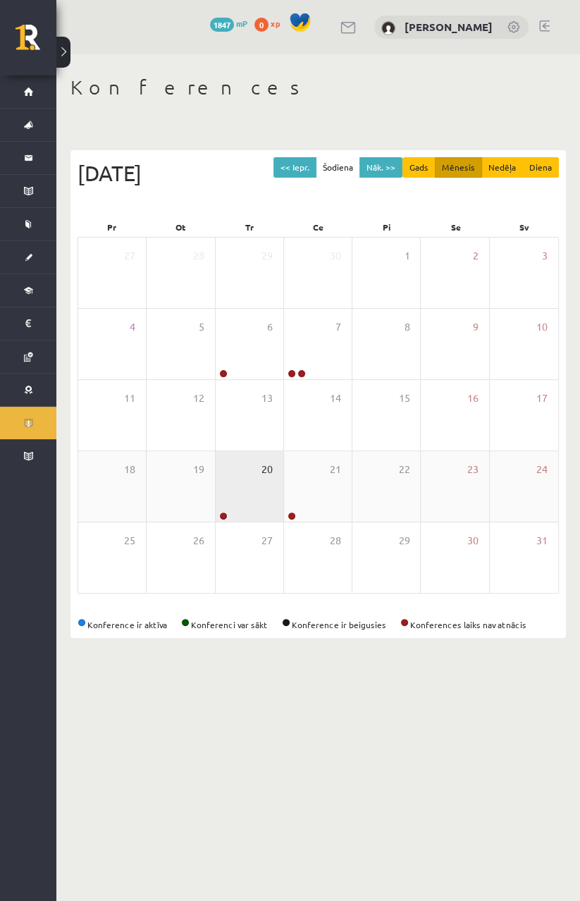
click at [264, 473] on span "20" at bounding box center [267, 470] width 11 height 16
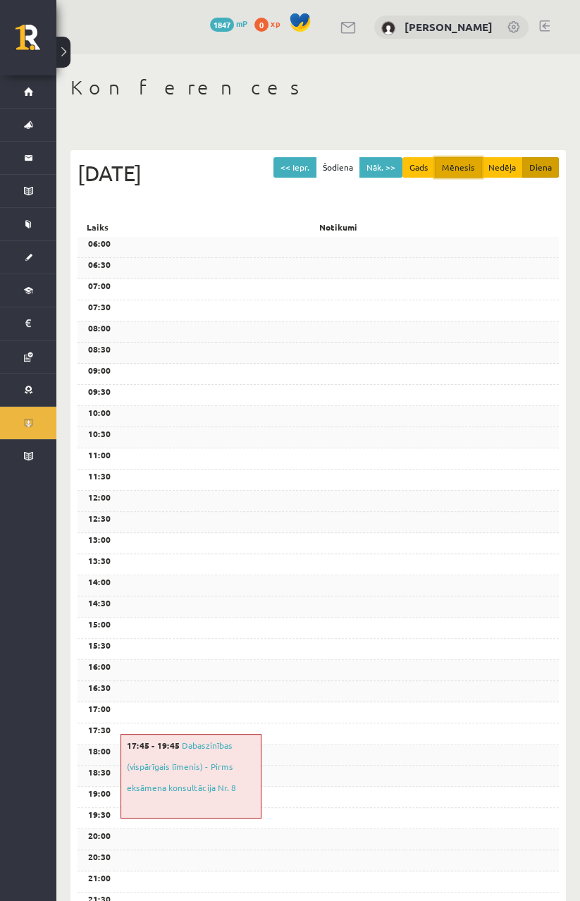
click at [460, 171] on button "Mēnesis" at bounding box center [458, 167] width 47 height 20
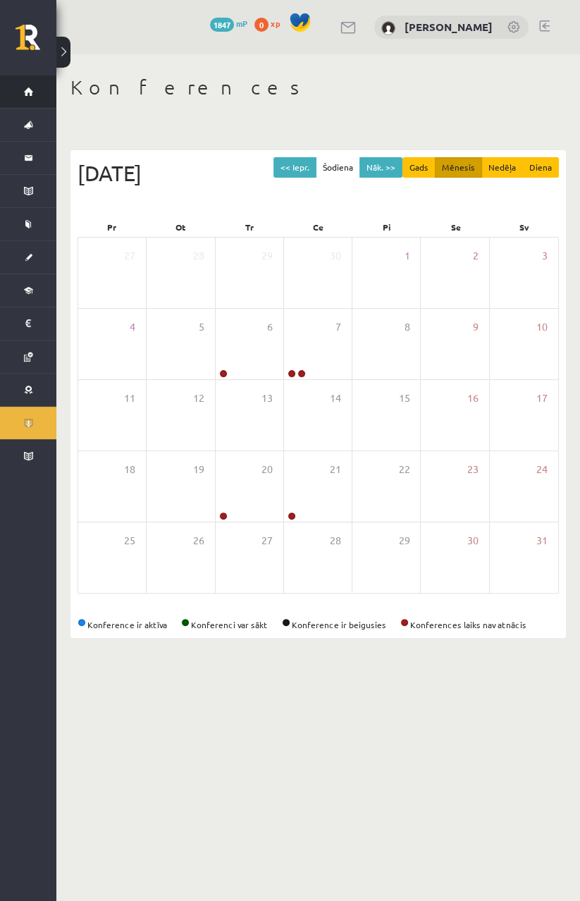
click at [32, 105] on link "Sākums" at bounding box center [28, 91] width 56 height 32
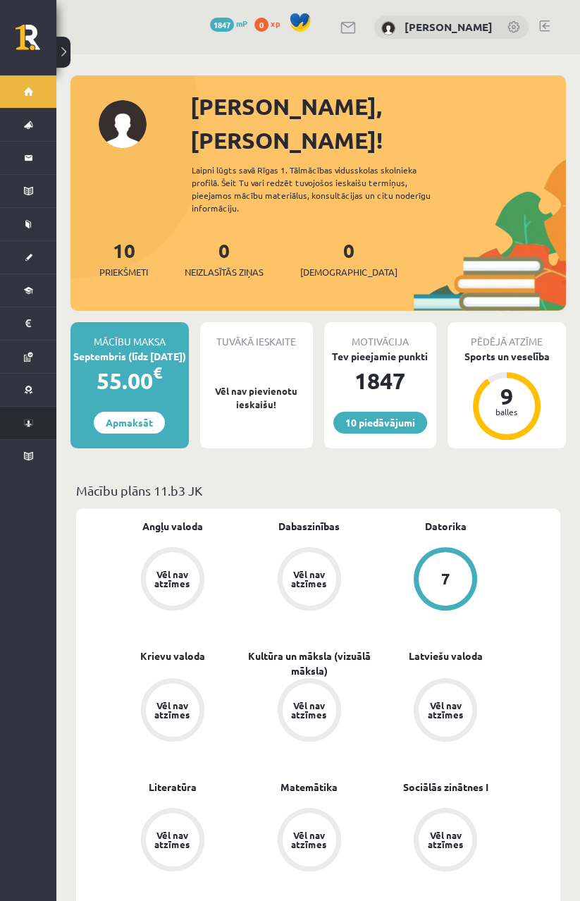
click at [31, 417] on link "Konferences" at bounding box center [28, 423] width 56 height 32
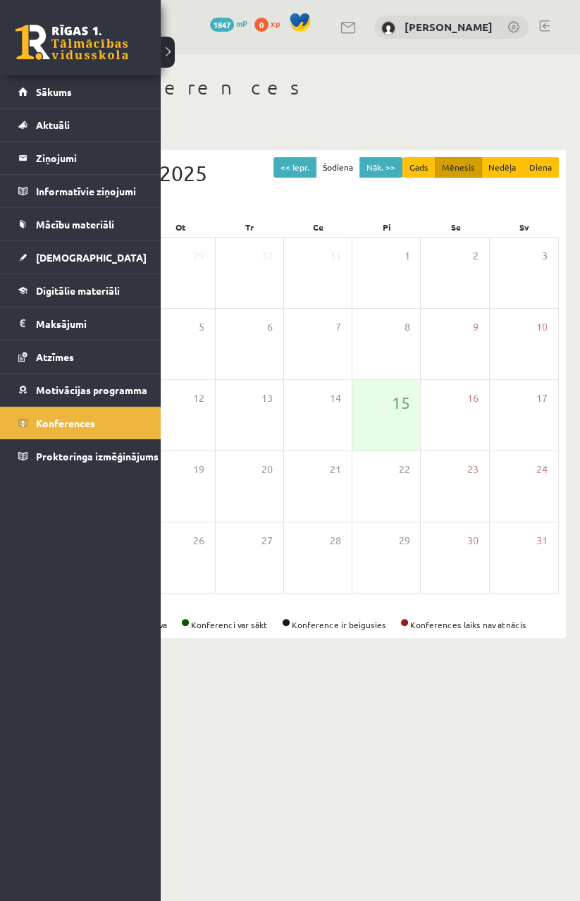
click at [424, 777] on body "10 Dāvanas 1847 mP 0 xp Vladislava Smirnova Sākums Aktuāli Kā mācīties eSKOLĀ K…" at bounding box center [290, 450] width 580 height 901
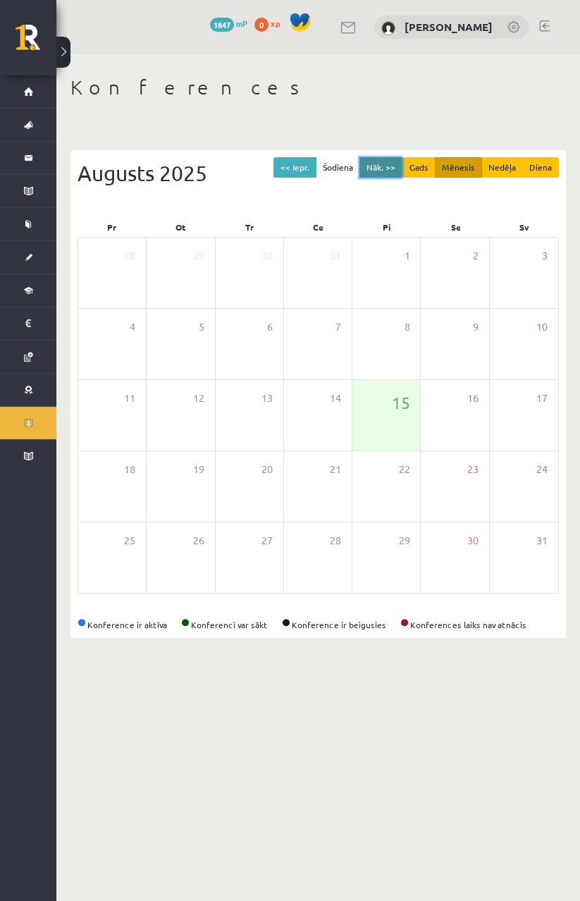
click at [400, 171] on button "Nāk. >>" at bounding box center [381, 167] width 43 height 20
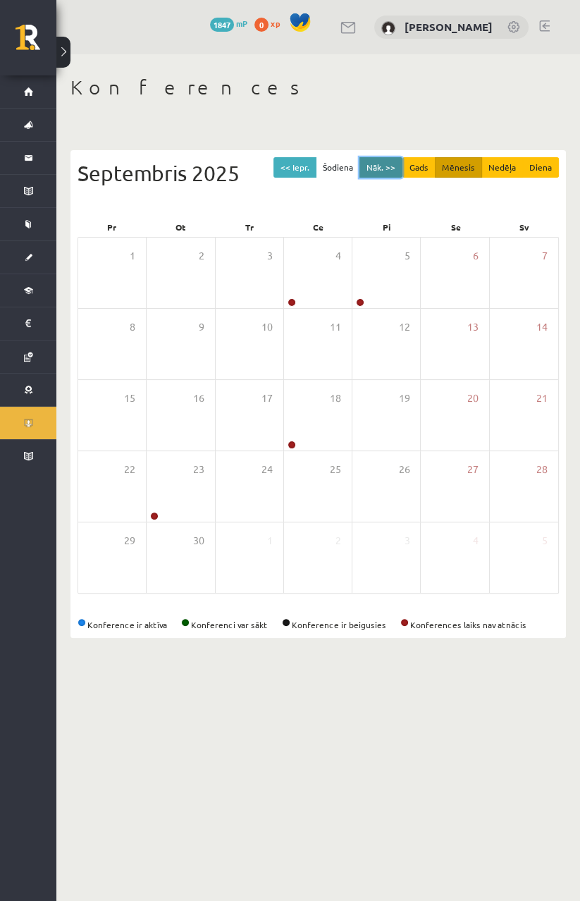
click at [388, 168] on button "Nāk. >>" at bounding box center [381, 167] width 43 height 20
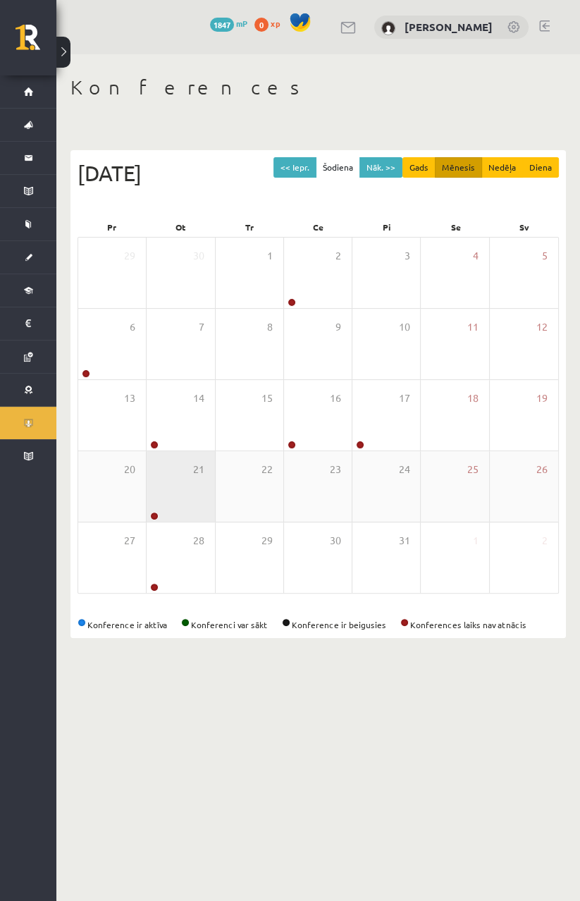
click at [186, 490] on div "21" at bounding box center [181, 486] width 68 height 71
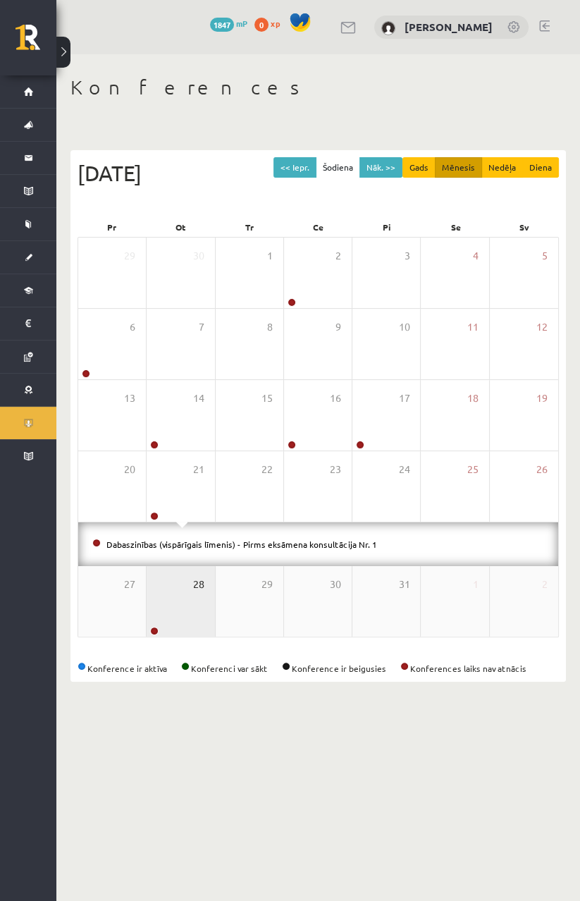
click at [193, 590] on span "28" at bounding box center [198, 585] width 11 height 16
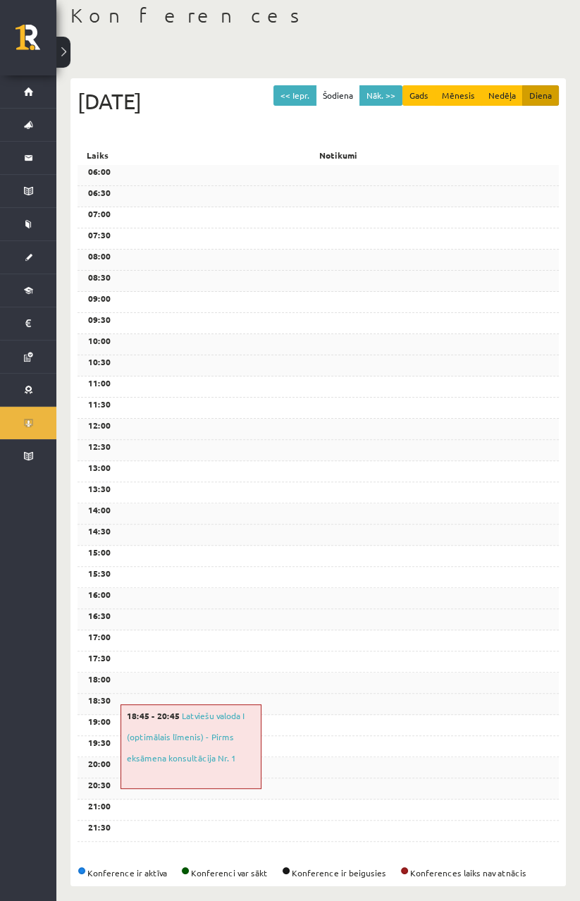
scroll to position [73, 0]
click at [18, 423] on span "Konferences" at bounding box center [18, 423] width 0 height 0
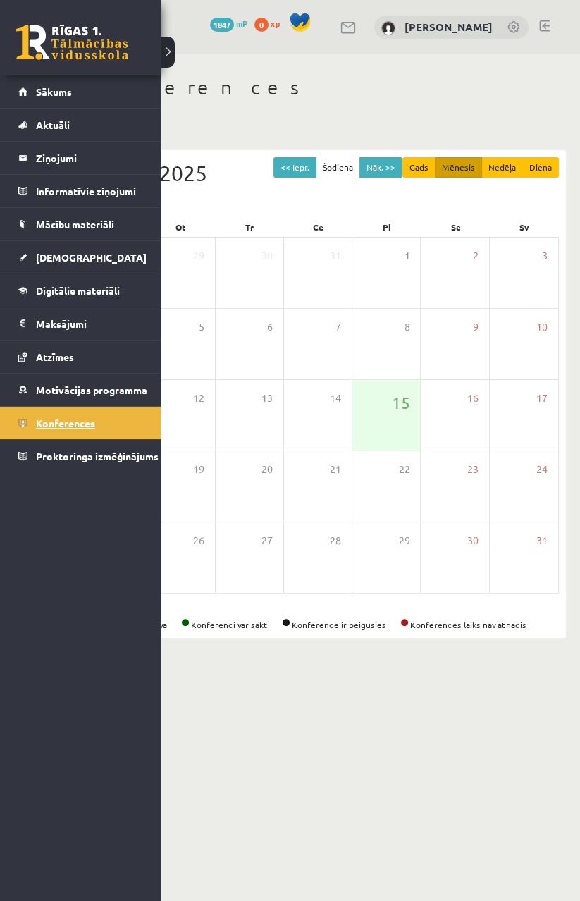
scroll to position [0, 0]
